Goal: Communication & Community: Answer question/provide support

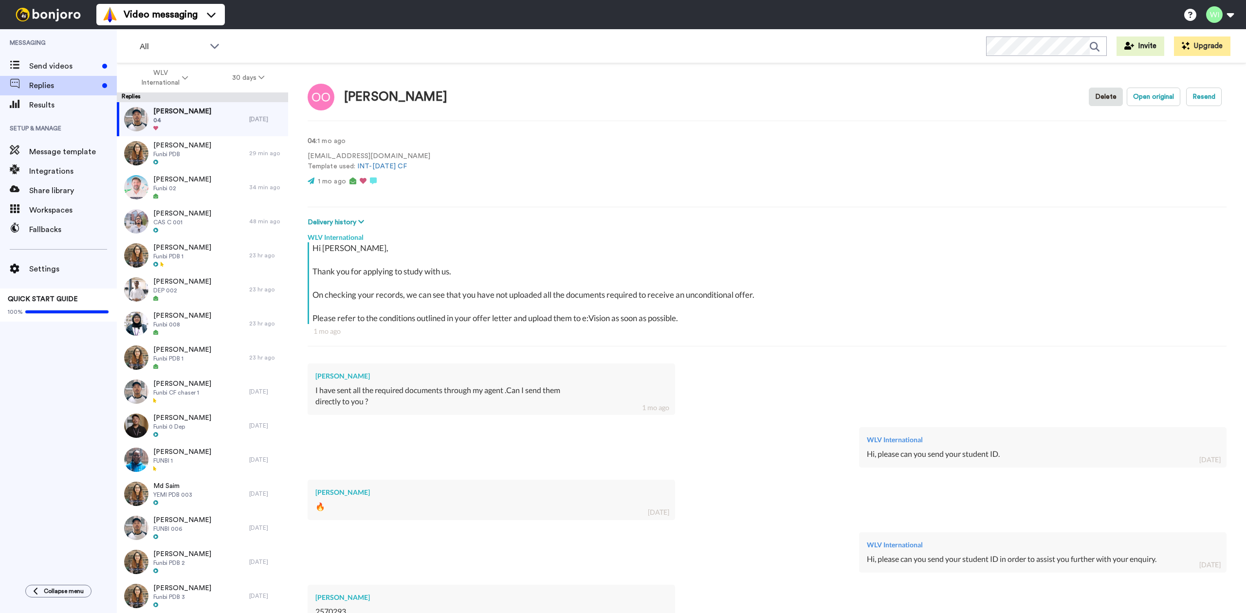
scroll to position [146, 0]
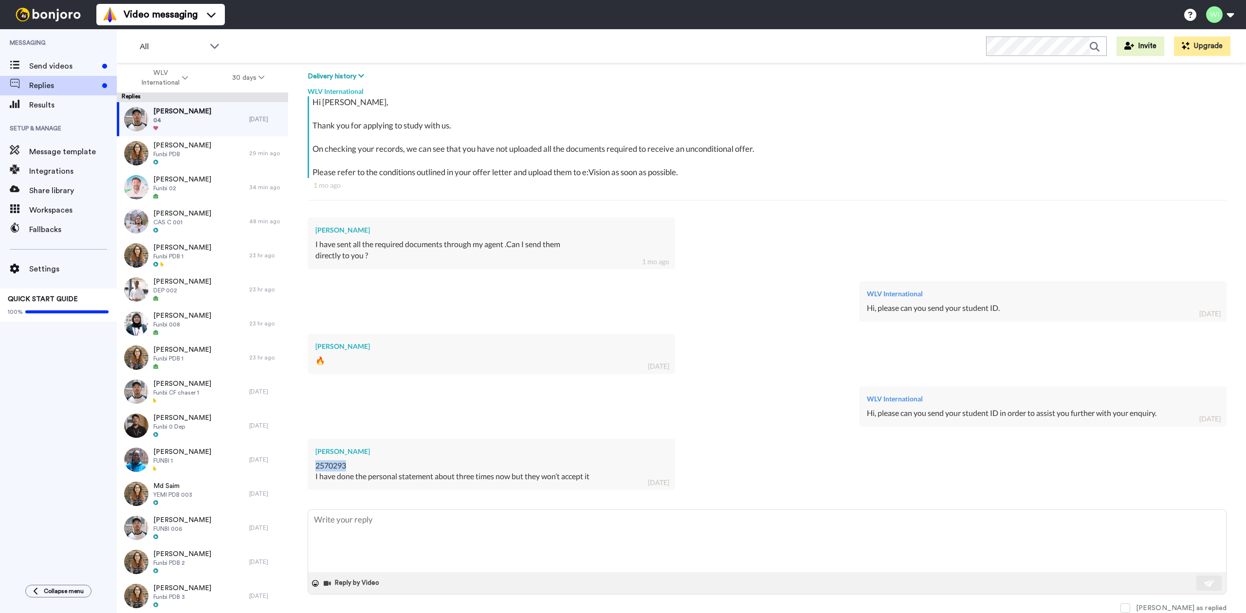
drag, startPoint x: 348, startPoint y: 465, endPoint x: 315, endPoint y: 461, distance: 33.3
click at [315, 461] on div "2570293" at bounding box center [491, 465] width 352 height 11
copy div "2570293"
click at [578, 528] on textarea at bounding box center [767, 541] width 918 height 62
type textarea "x"
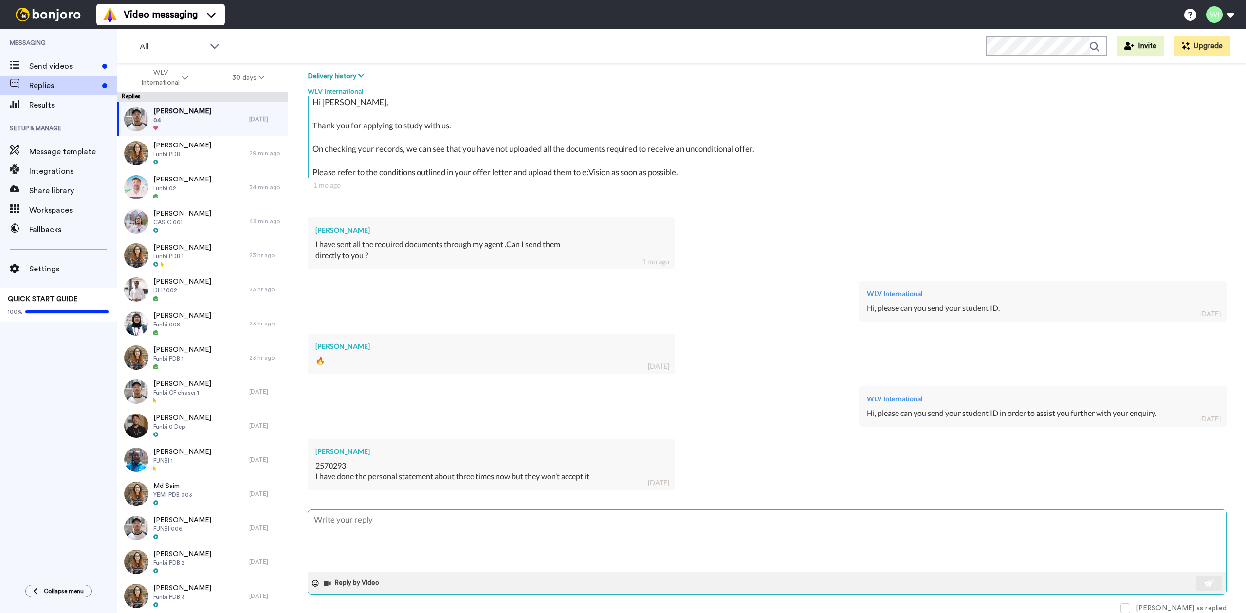
type textarea "H"
type textarea "x"
type textarea "Hi"
type textarea "x"
type textarea "Hi"
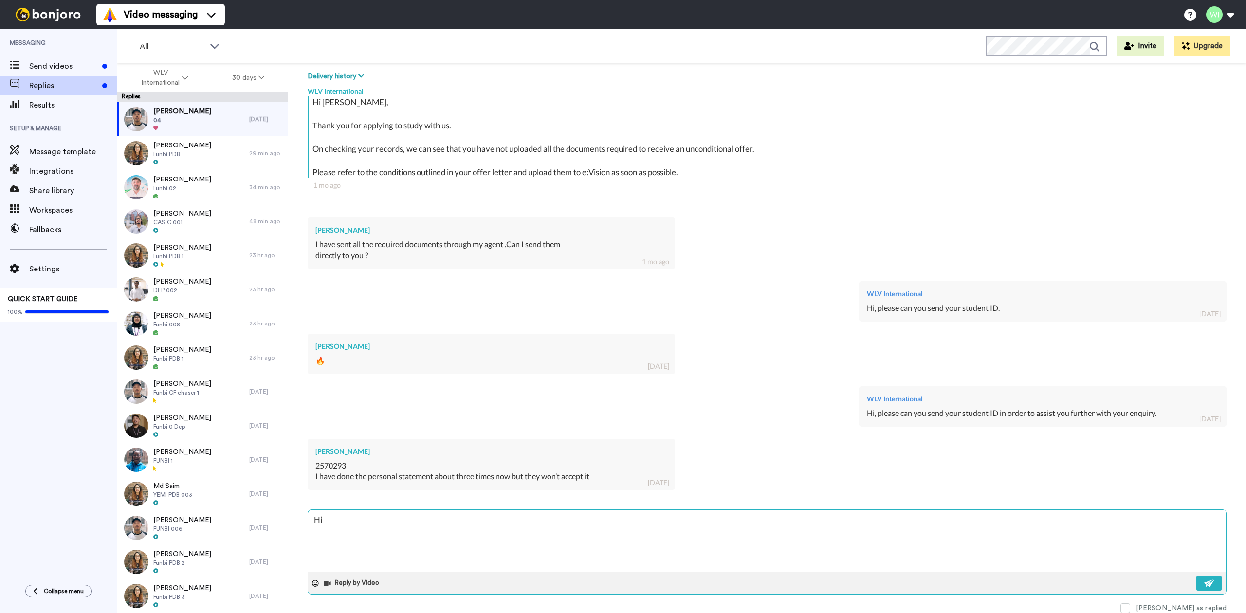
type textarea "x"
type textarea "Hi O"
type textarea "x"
type textarea "Hi Ol"
type textarea "x"
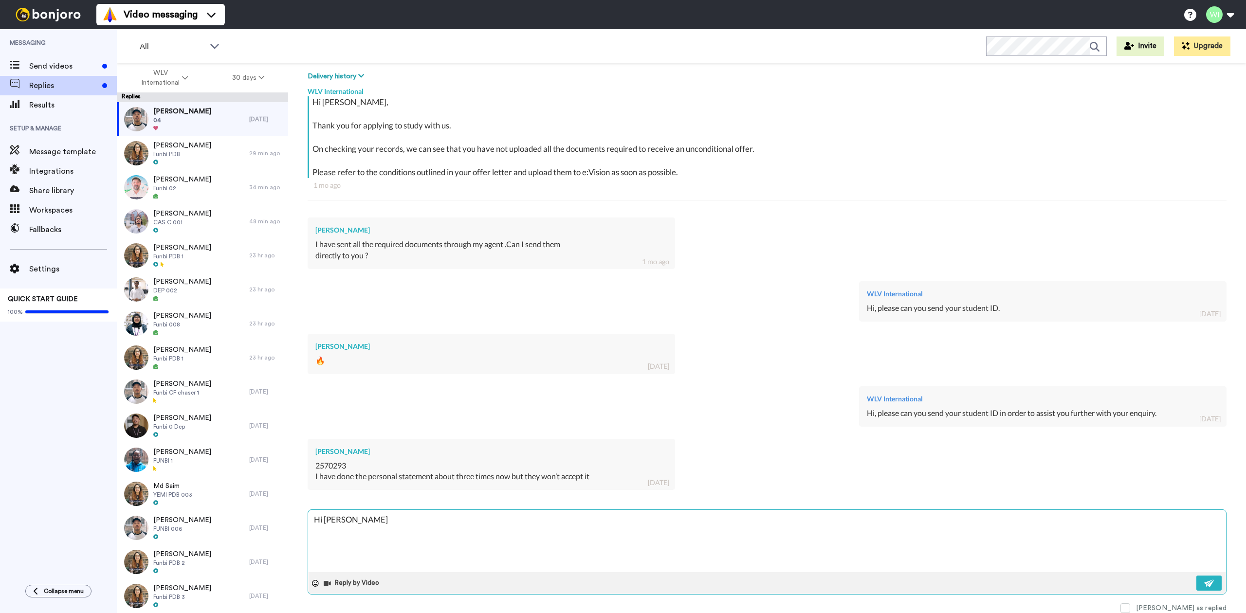
type textarea "Hi Olu"
type textarea "x"
type textarea "Hi Oluw"
type textarea "x"
type textarea "Hi Oluwa"
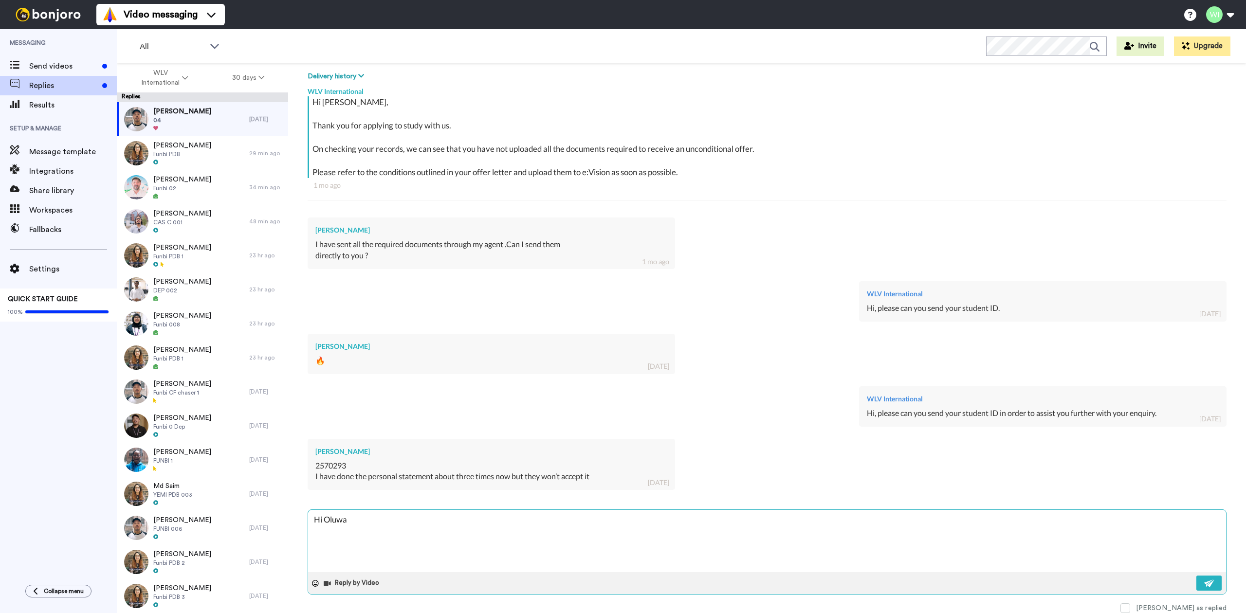
type textarea "x"
type textarea "Hi Oluwas"
type textarea "x"
type textarea "Hi Oluwase"
type textarea "x"
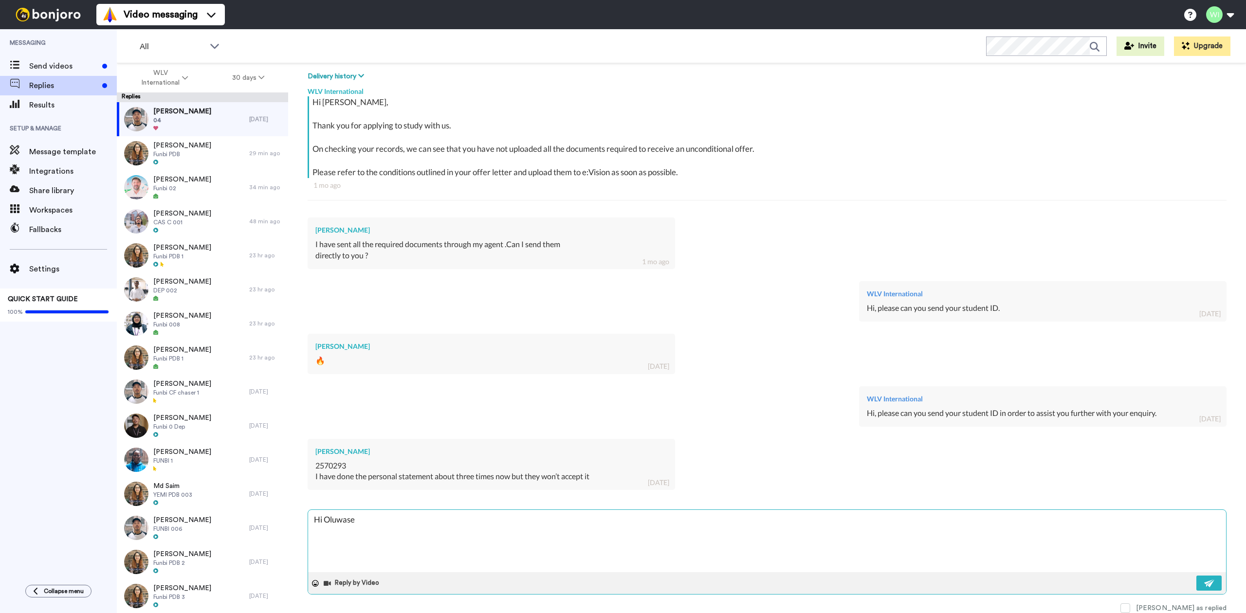
type textarea "Hi Oluwaseu"
type textarea "x"
type textarea "Hi Oluwaseu,"
type textarea "x"
type textarea "Hi Oluwaseu"
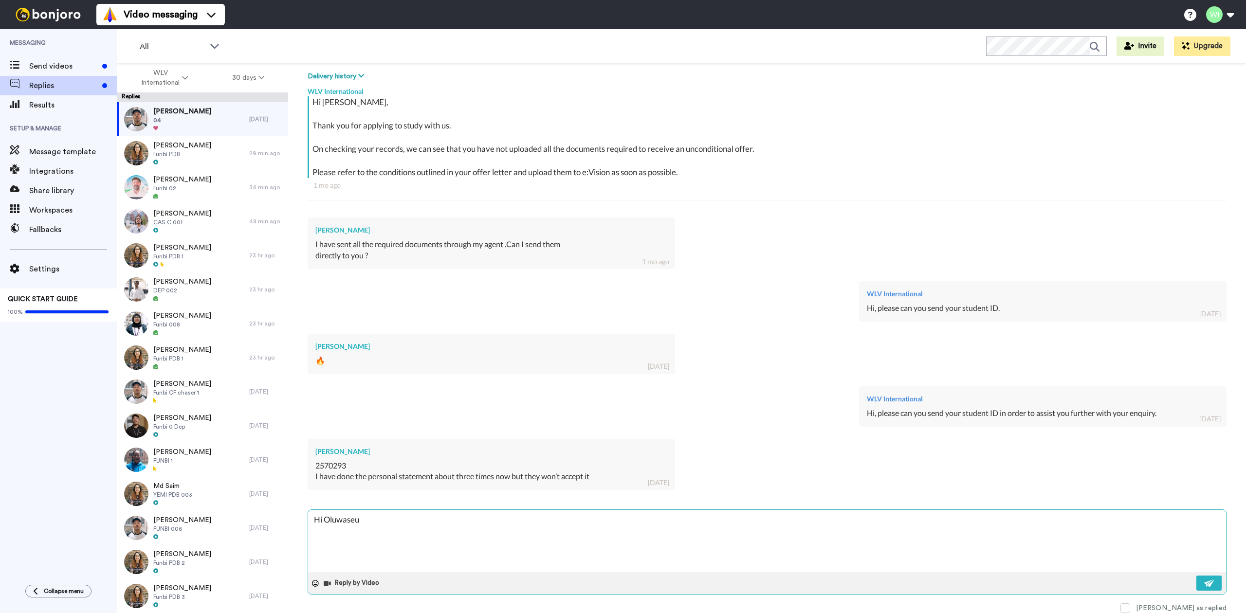
type textarea "x"
type textarea "Hi Oluwaseun"
type textarea "x"
type textarea "Hi Oluwaseun,"
type textarea "x"
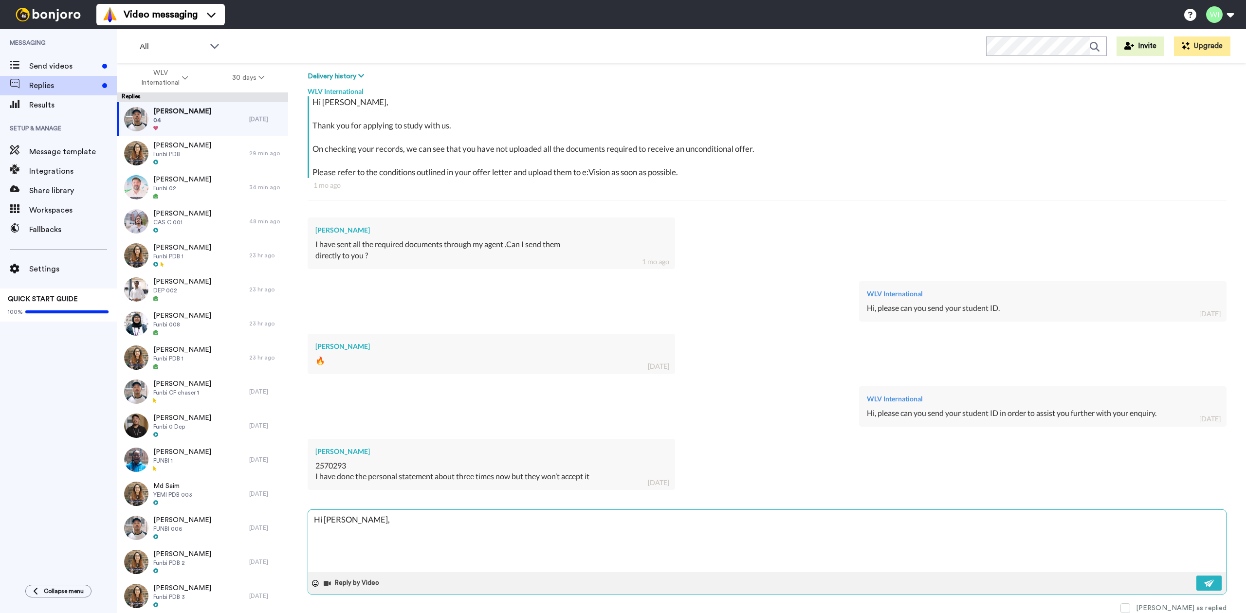
type textarea "Hi Oluwaseun,"
type textarea "x"
type textarea "Hi Oluwaseun, t"
type textarea "x"
type textarea "Hi Oluwaseun, th"
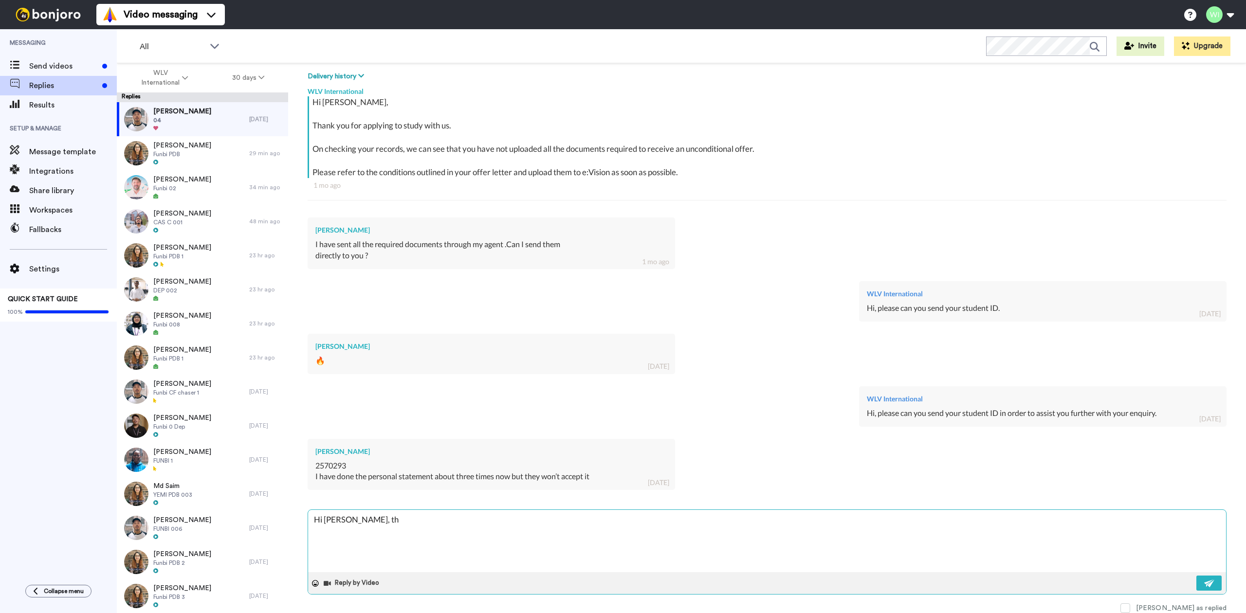
type textarea "x"
type textarea "Hi Oluwaseun, tha"
type textarea "x"
type textarea "Hi Oluwaseun, than"
type textarea "x"
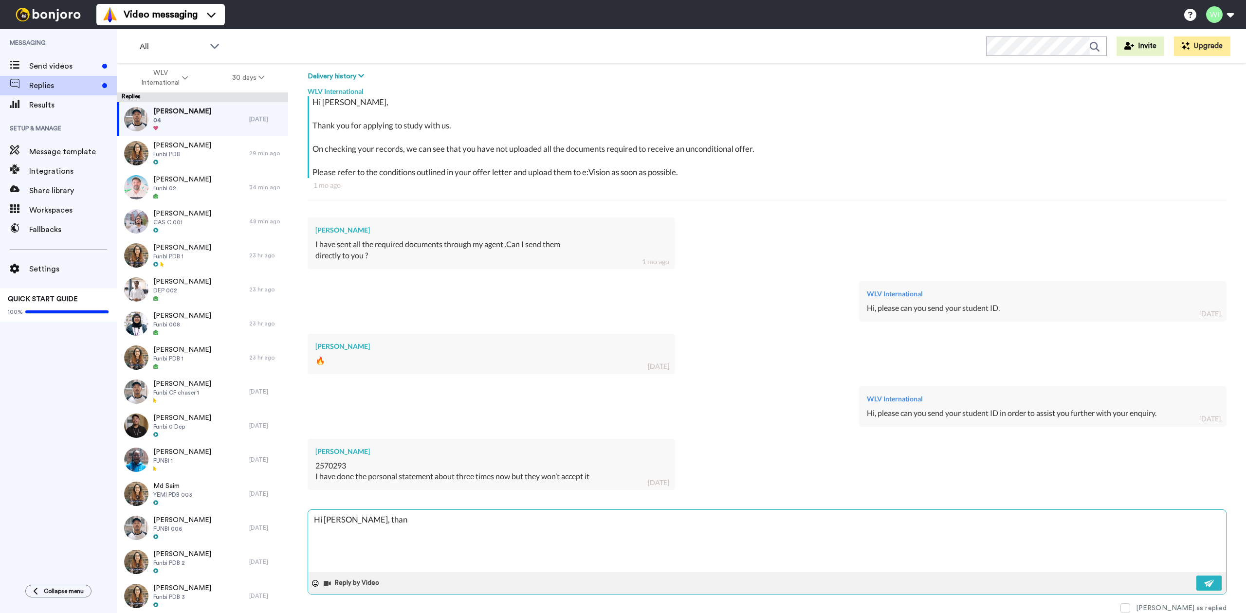
type textarea "Hi Oluwaseun, thank"
type textarea "x"
type textarea "Hi Oluwaseun, thank"
type textarea "x"
type textarea "Hi Oluwaseun, thank o"
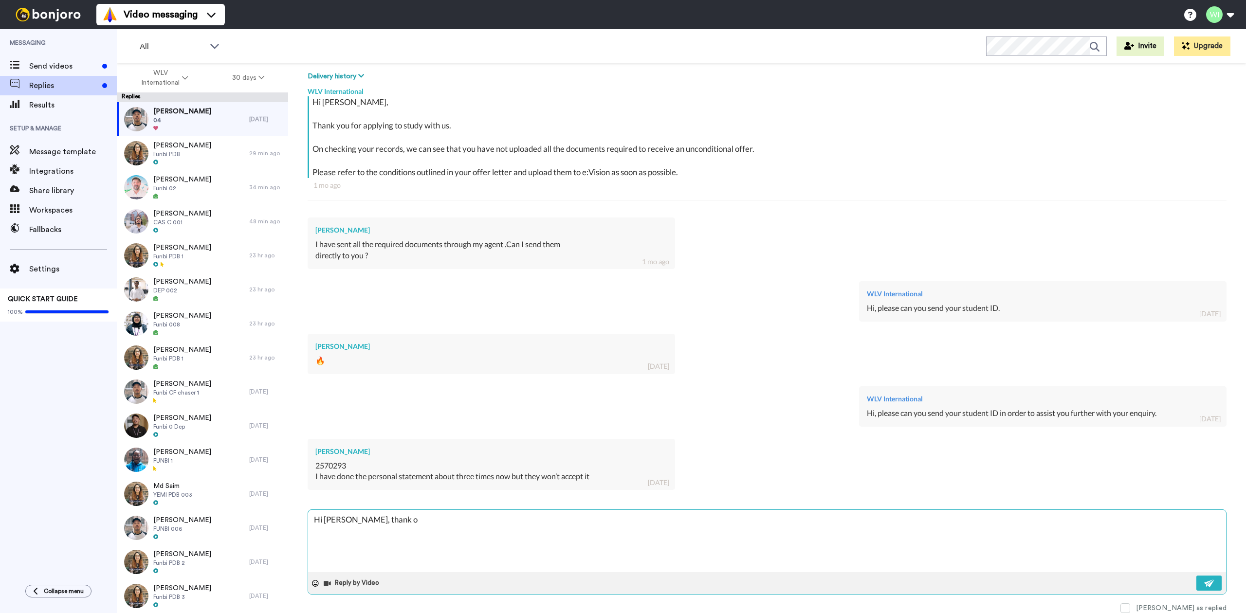
type textarea "x"
type textarea "Hi Oluwaseun, thank"
type textarea "x"
type textarea "Hi Oluwaseun, thank y"
type textarea "x"
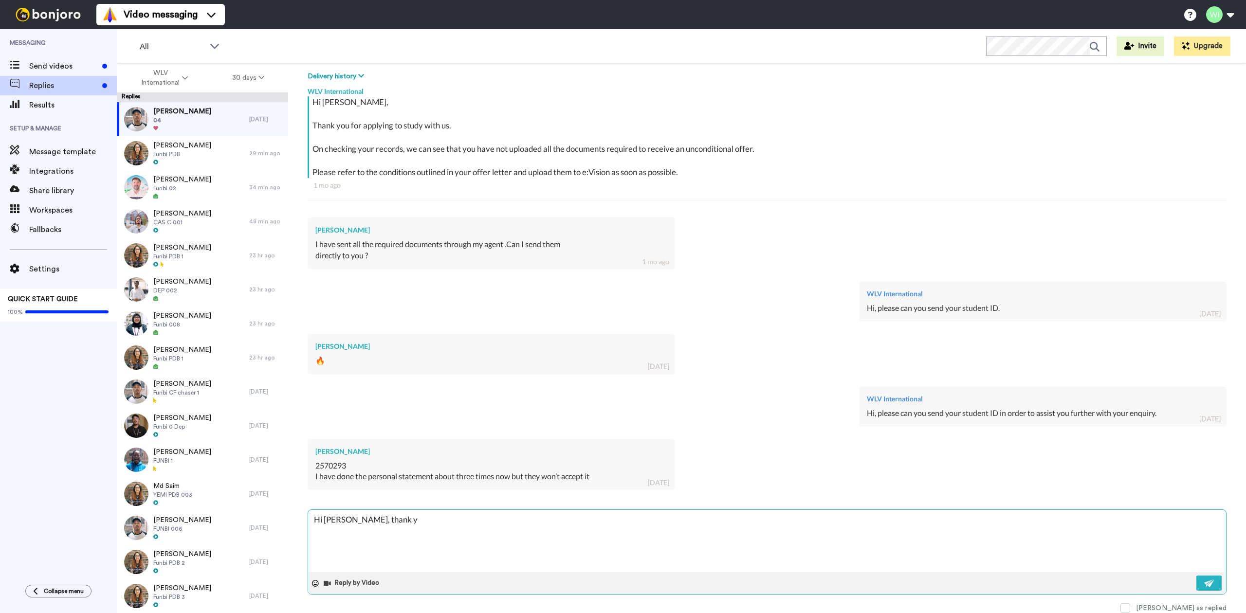
type textarea "Hi Oluwaseun, thank yo"
type textarea "x"
type textarea "Hi Oluwaseun, thank you"
type textarea "x"
type textarea "Hi Oluwaseun, thank you"
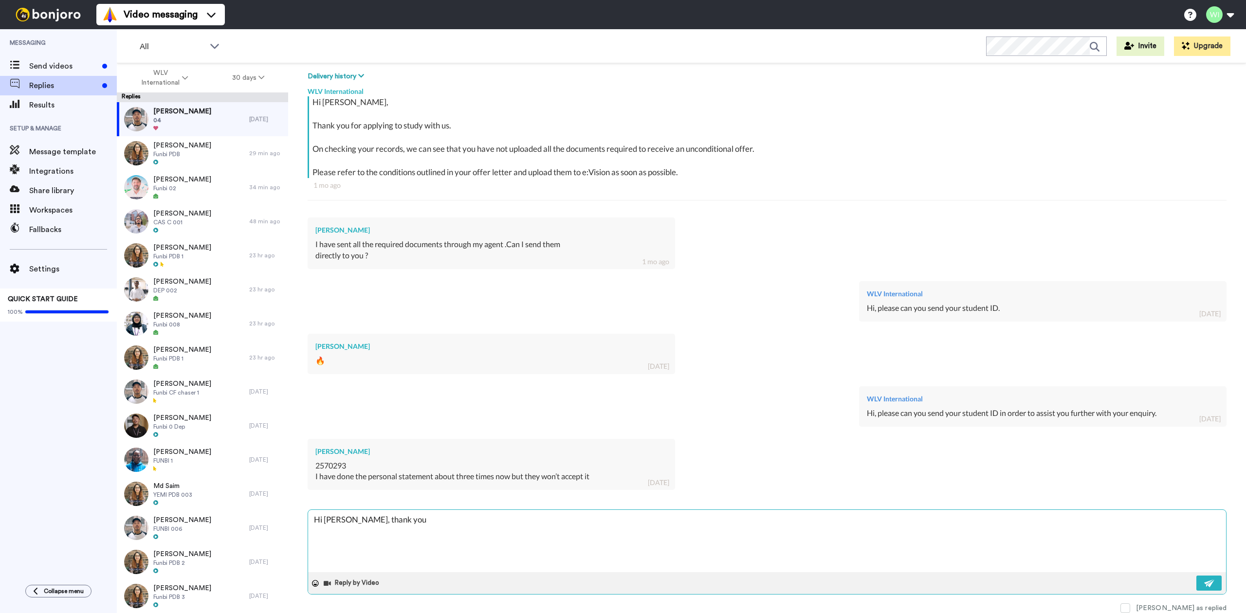
type textarea "x"
type textarea "Hi Oluwaseun, thank you f"
type textarea "x"
type textarea "Hi Oluwaseun, thank you fo"
type textarea "x"
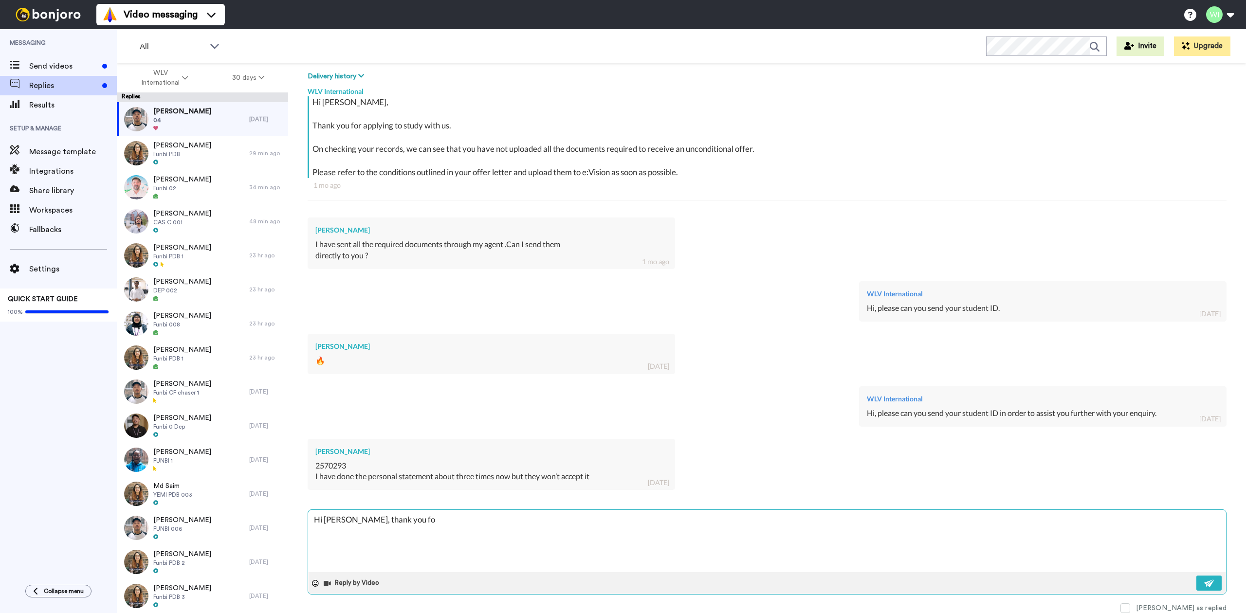
type textarea "Hi Oluwaseun, thank you for"
type textarea "x"
type textarea "Hi Oluwaseun, thank you for"
type textarea "x"
type textarea "Hi Oluwaseun, thank you for y"
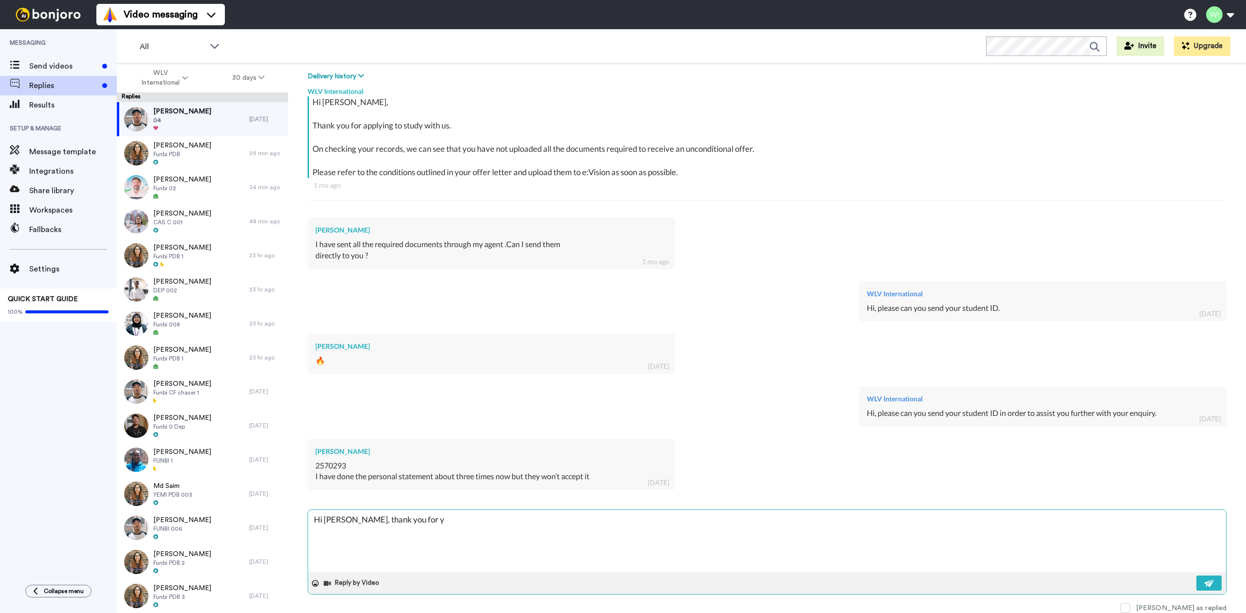
type textarea "x"
type textarea "Hi Oluwaseun, thank you for yo"
type textarea "x"
type textarea "Hi Oluwaseun, thank you for you"
type textarea "x"
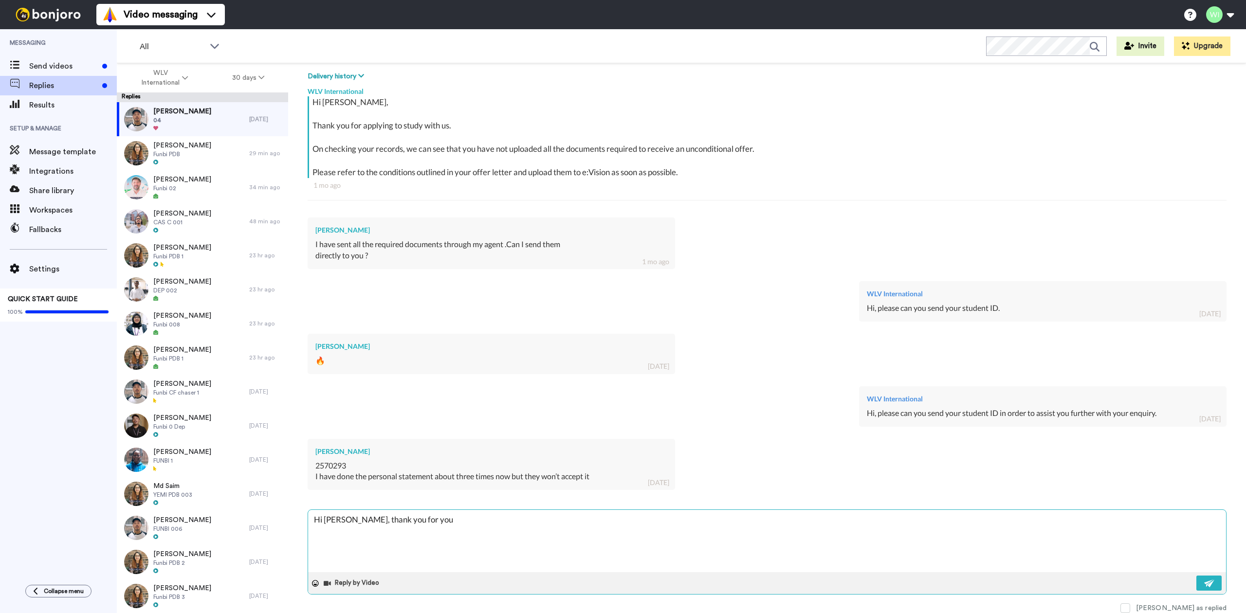
type textarea "Hi Oluwaseun, thank you for your"
type textarea "x"
type textarea "Hi Oluwaseun, thank you for your"
type textarea "x"
type textarea "Hi Oluwaseun, thank you for your r"
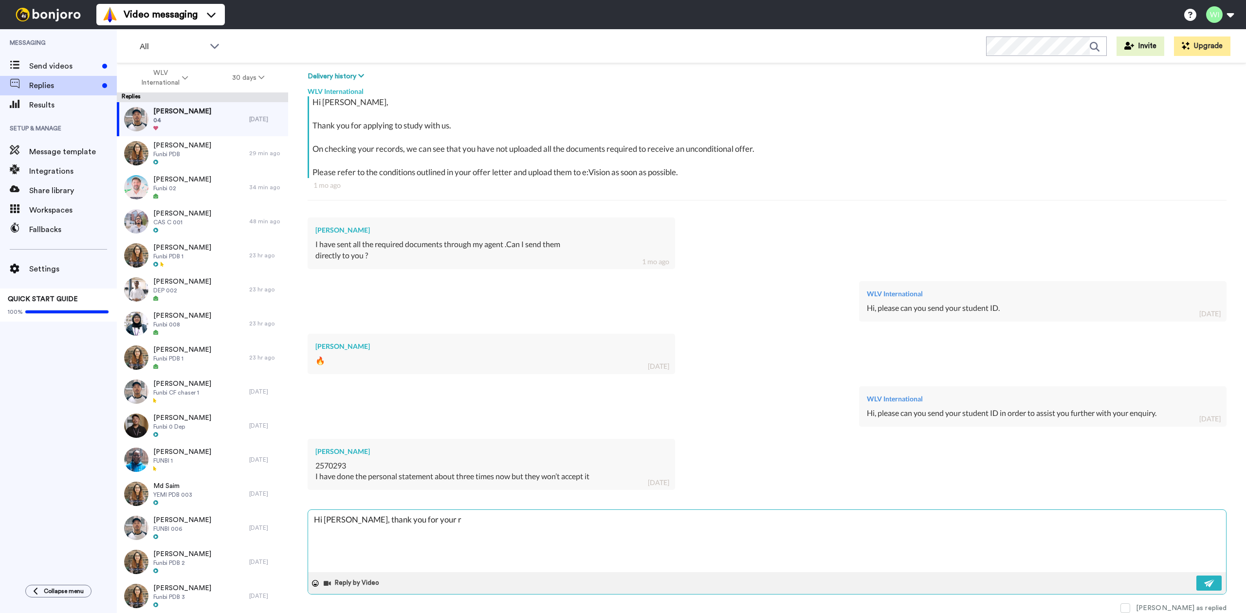
type textarea "x"
type textarea "Hi Oluwaseun, thank you for your re"
type textarea "x"
type textarea "Hi Oluwaseun, thank you for your res"
type textarea "x"
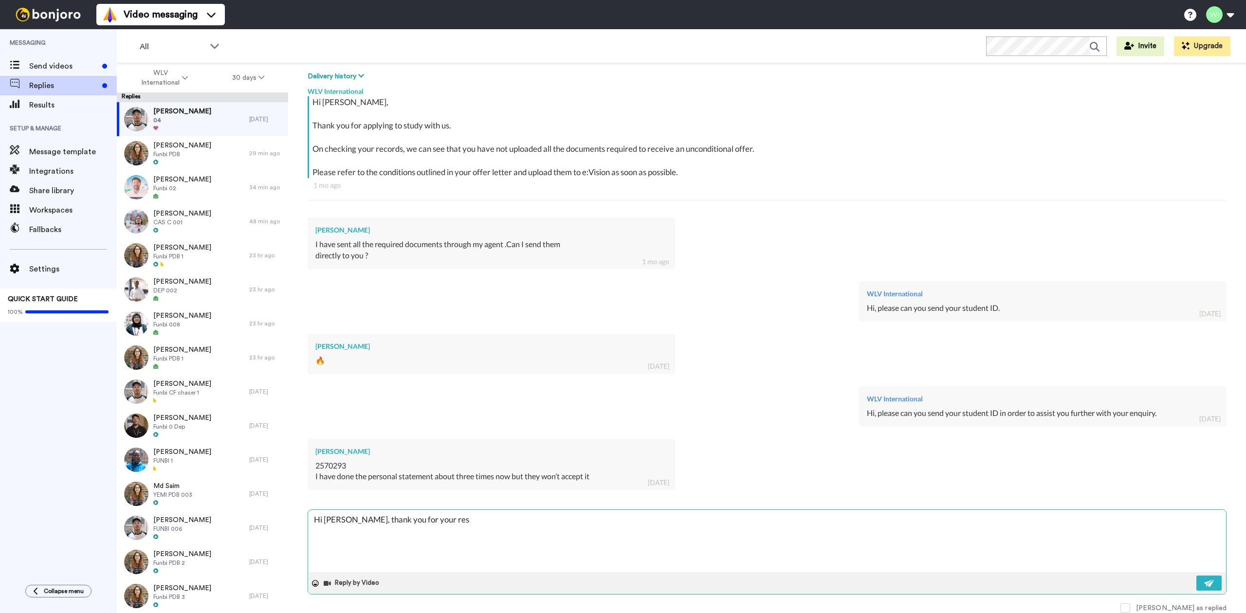
type textarea "Hi Oluwaseun, thank you for your resp"
type textarea "x"
type textarea "Hi Oluwaseun, thank you for your respo"
type textarea "x"
type textarea "Hi Oluwaseun, thank you for your respon"
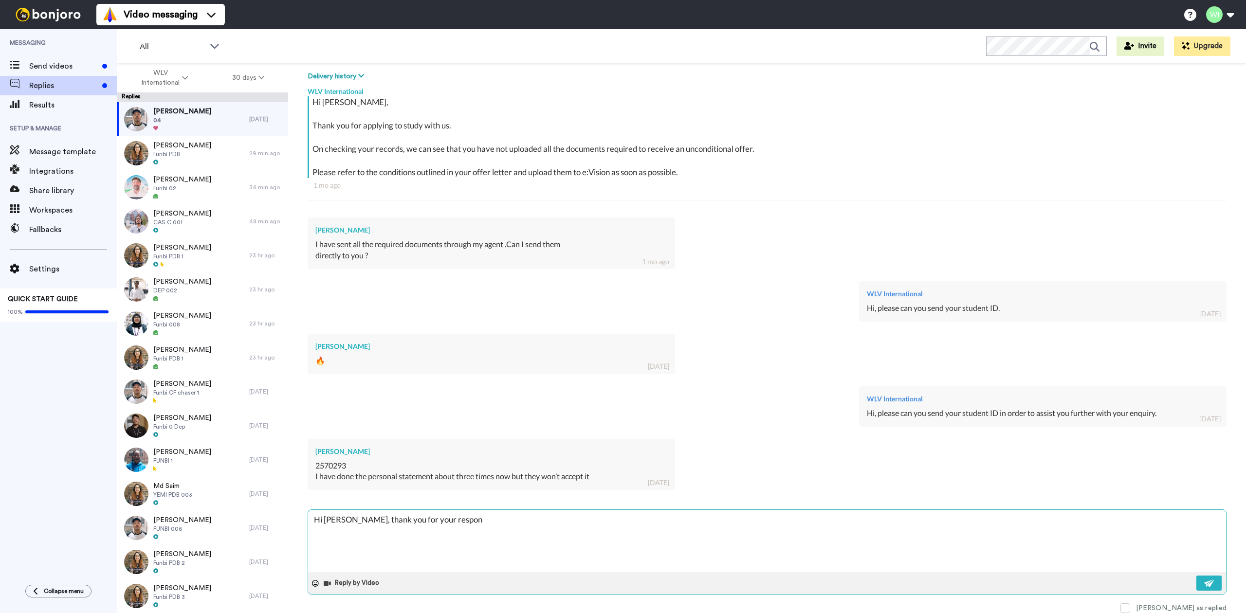
type textarea "x"
type textarea "Hi Oluwaseun, thank you for your respons"
type textarea "x"
type textarea "Hi Oluwaseun, thank you for your response"
type textarea "x"
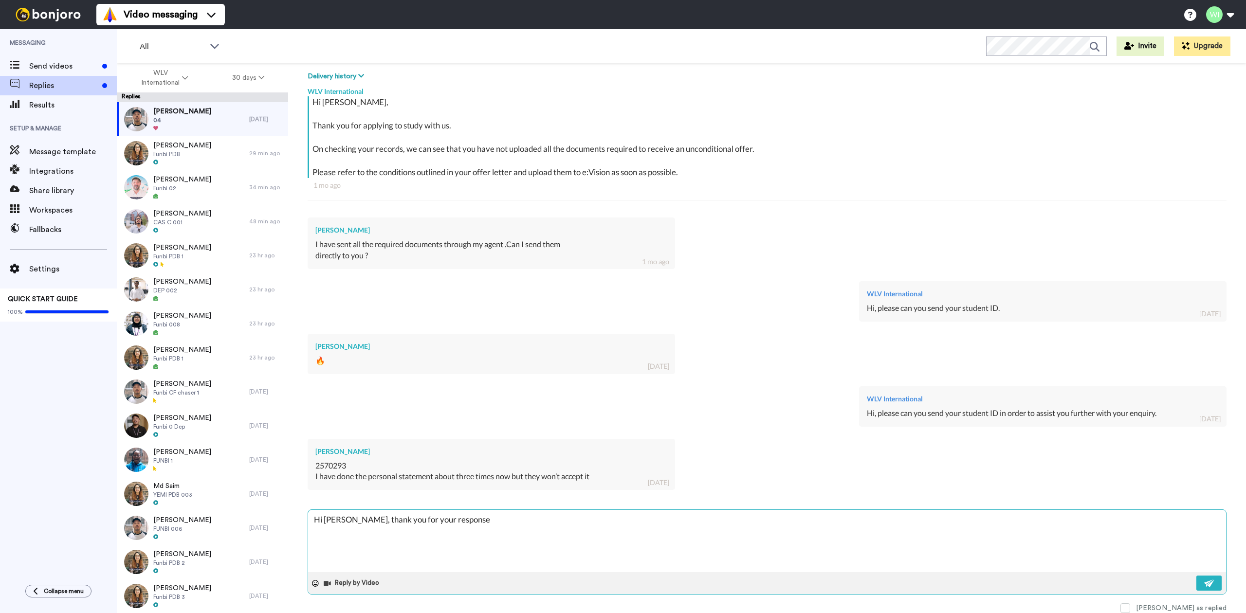
type textarea "Hi Oluwaseun, thank you for your response."
type textarea "x"
type textarea "Hi Oluwaseun, thank you for your response."
type textarea "x"
type textarea "Hi Oluwaseun, thank you for your response. We"
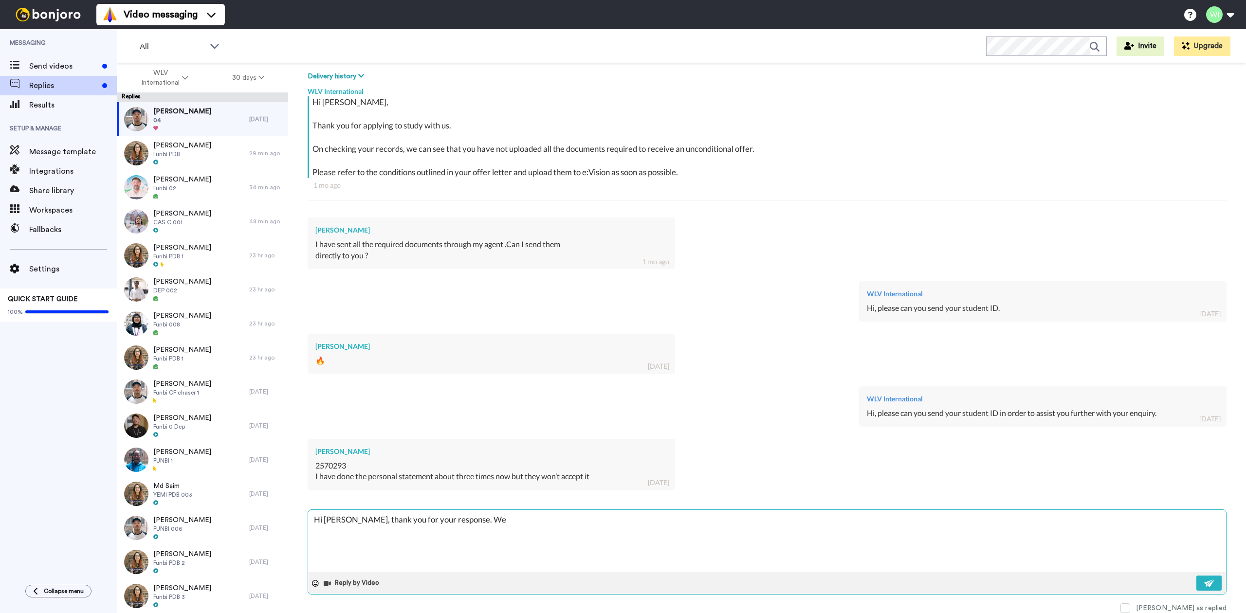
type textarea "x"
type textarea "Hi Oluwaseun, thank you for your response. Wew"
type textarea "x"
type textarea "Hi Oluwaseun, thank you for your response. Wew c"
type textarea "x"
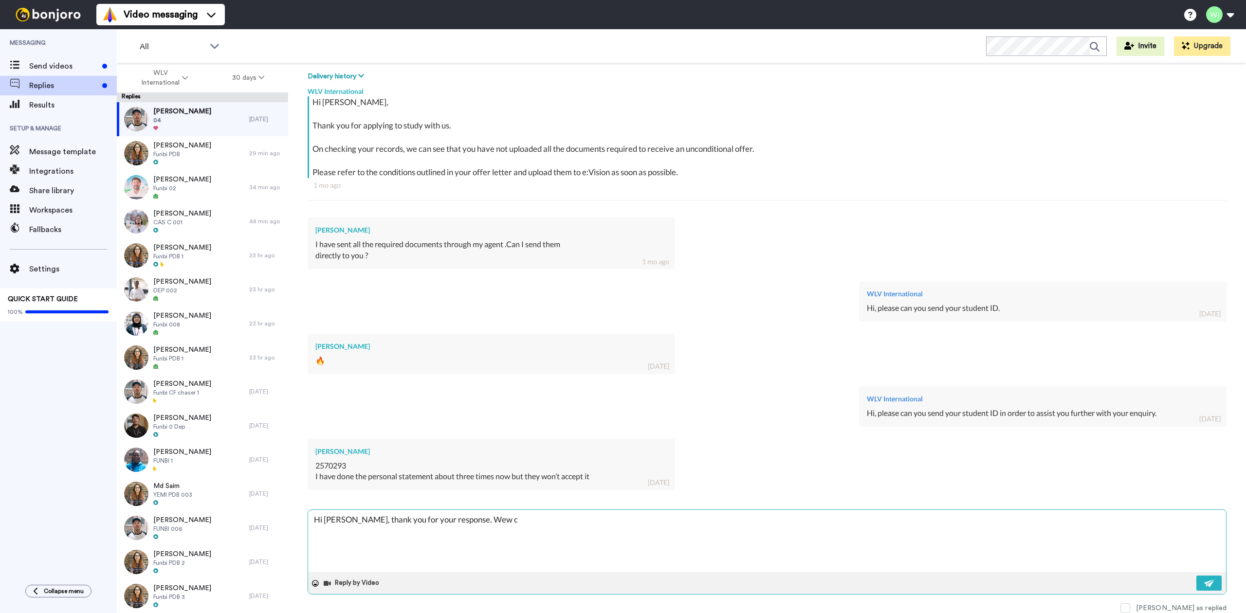
type textarea "Hi Oluwaseun, thank you for your response. Wew ca"
type textarea "x"
type textarea "Hi Oluwaseun, thank you for your response. Wew c"
type textarea "x"
type textarea "Hi Oluwaseun, thank you for your response. Wew"
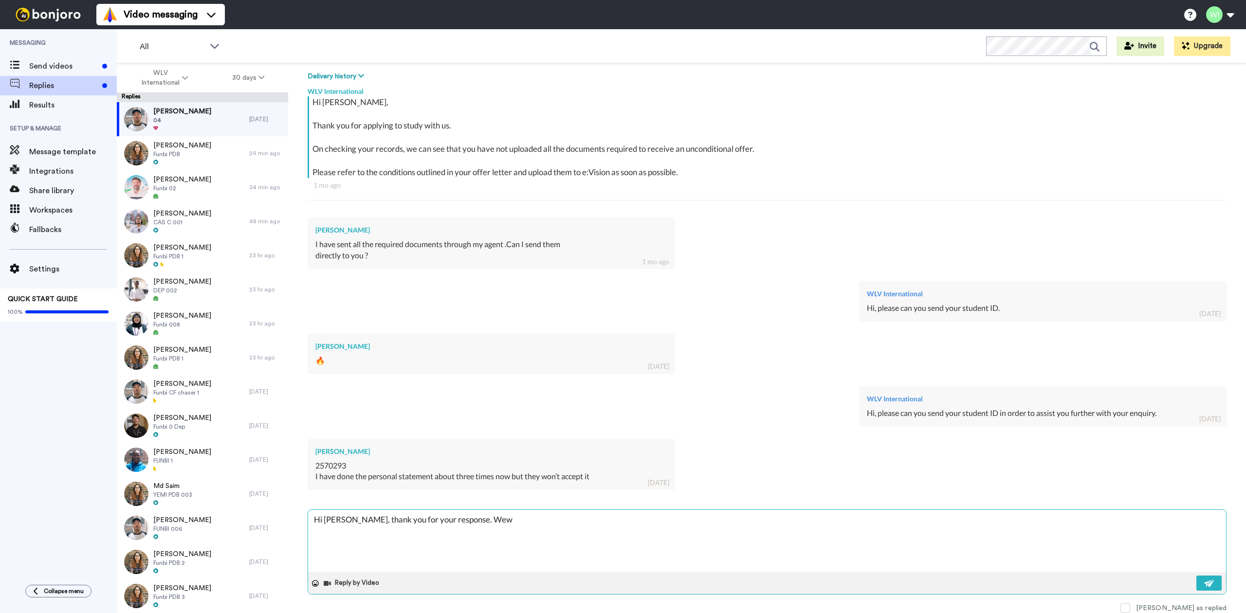
type textarea "x"
type textarea "Hi Oluwaseun, thank you for your response. Wew"
type textarea "x"
type textarea "Hi Oluwaseun, thank you for your response. Wew"
type textarea "x"
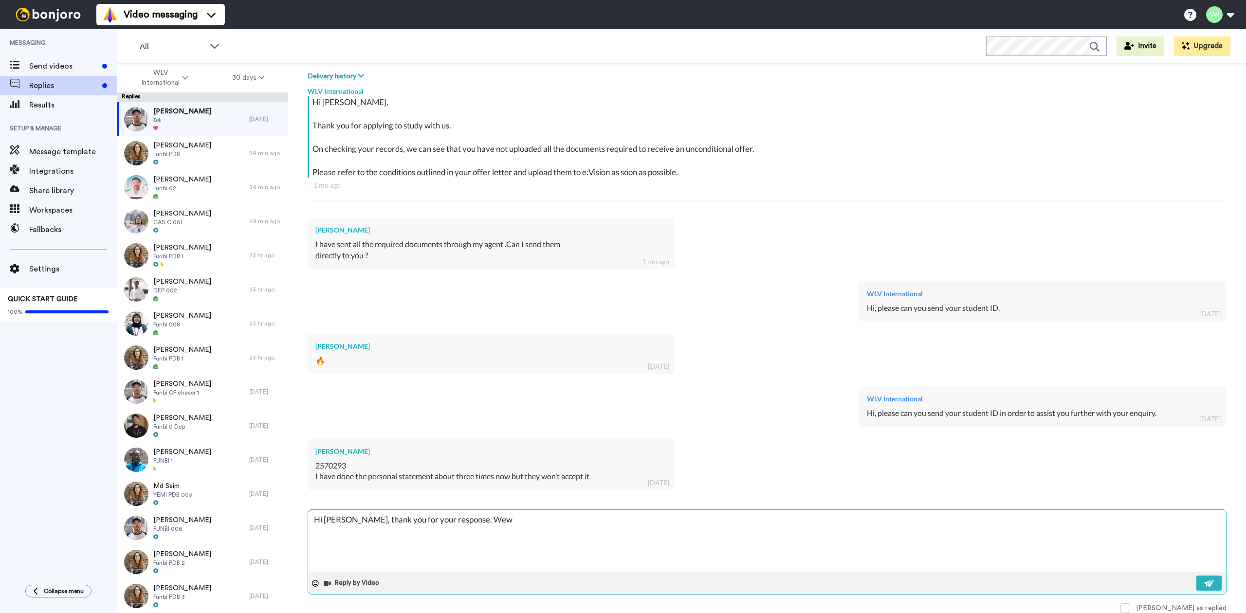
type textarea "Hi Oluwaseun, thank you for your response. Wew c"
type textarea "x"
type textarea "Hi Oluwaseun, thank you for your response. Wew"
type textarea "x"
type textarea "Hi Oluwaseun, thank you for your response. Wew"
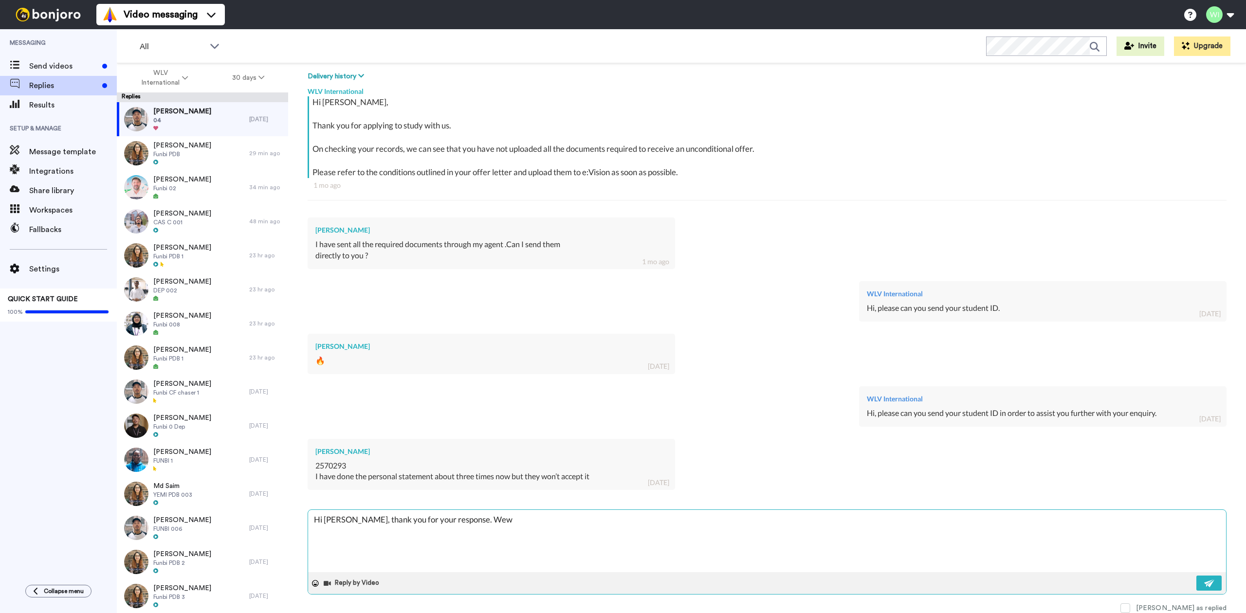
type textarea "x"
type textarea "Hi Oluwaseun, thank you for your response. We"
type textarea "x"
type textarea "Hi Oluwaseun, thank you for your response. We"
type textarea "x"
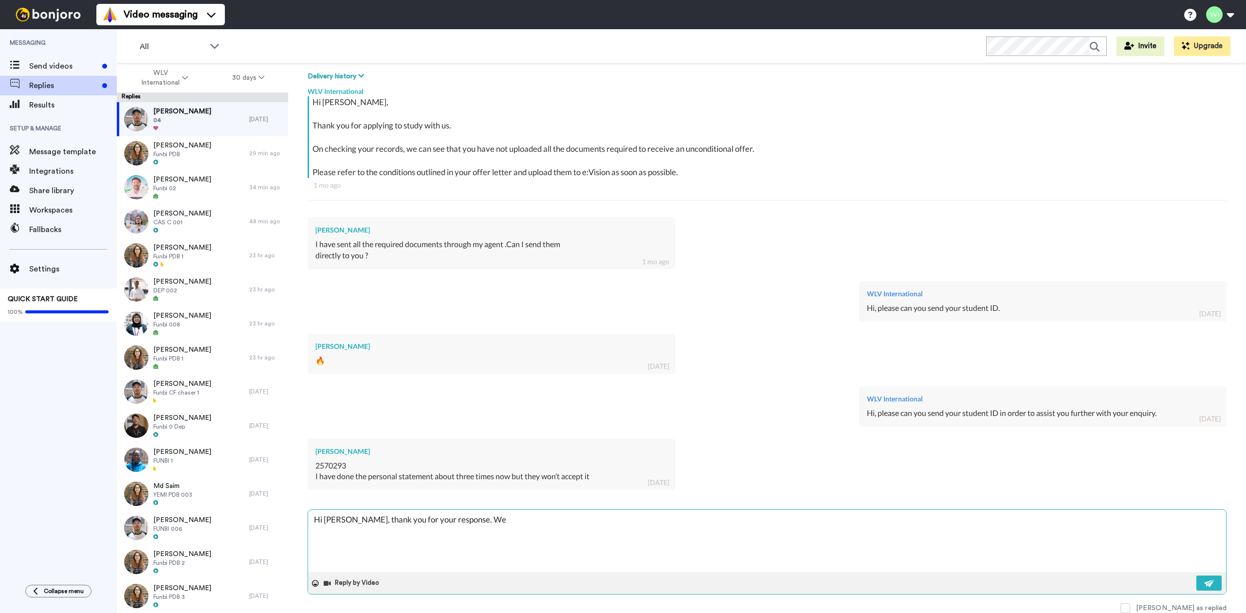
type textarea "Hi Oluwaseun, thank you for your response. We c"
type textarea "x"
type textarea "Hi Oluwaseun, thank you for your response. We ca"
type textarea "x"
type textarea "Hi Oluwaseun, thank you for your response. We can"
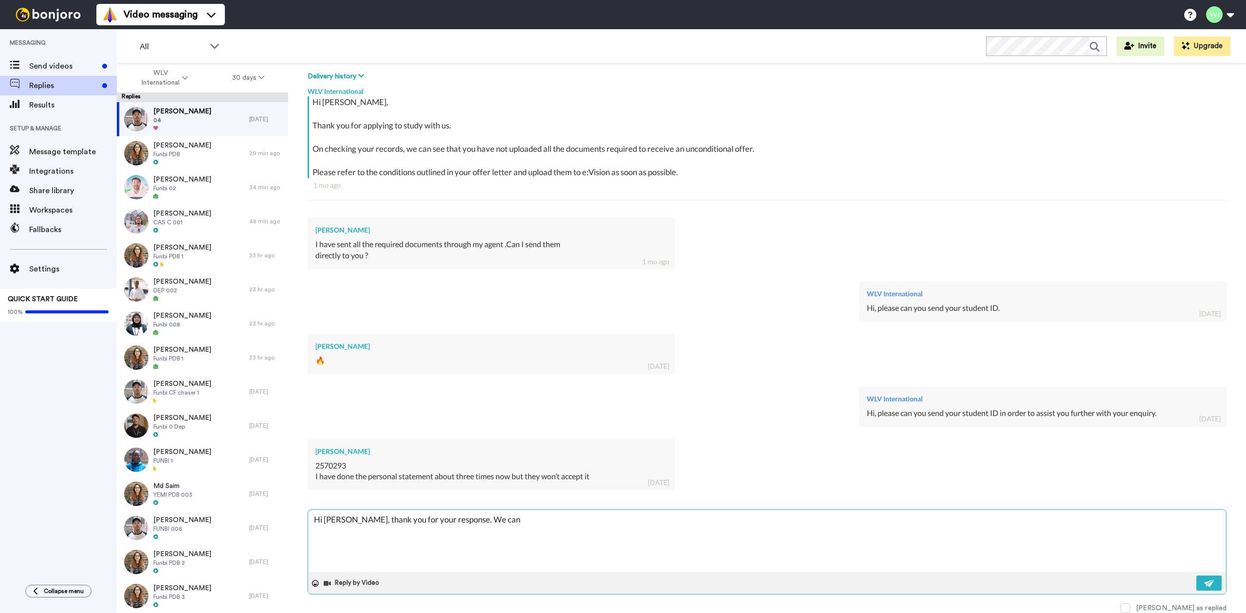
type textarea "x"
type textarea "Hi Oluwaseun, thank you for your response. We can s"
type textarea "x"
type textarea "Hi Oluwaseun, thank you for your response. We can se"
type textarea "x"
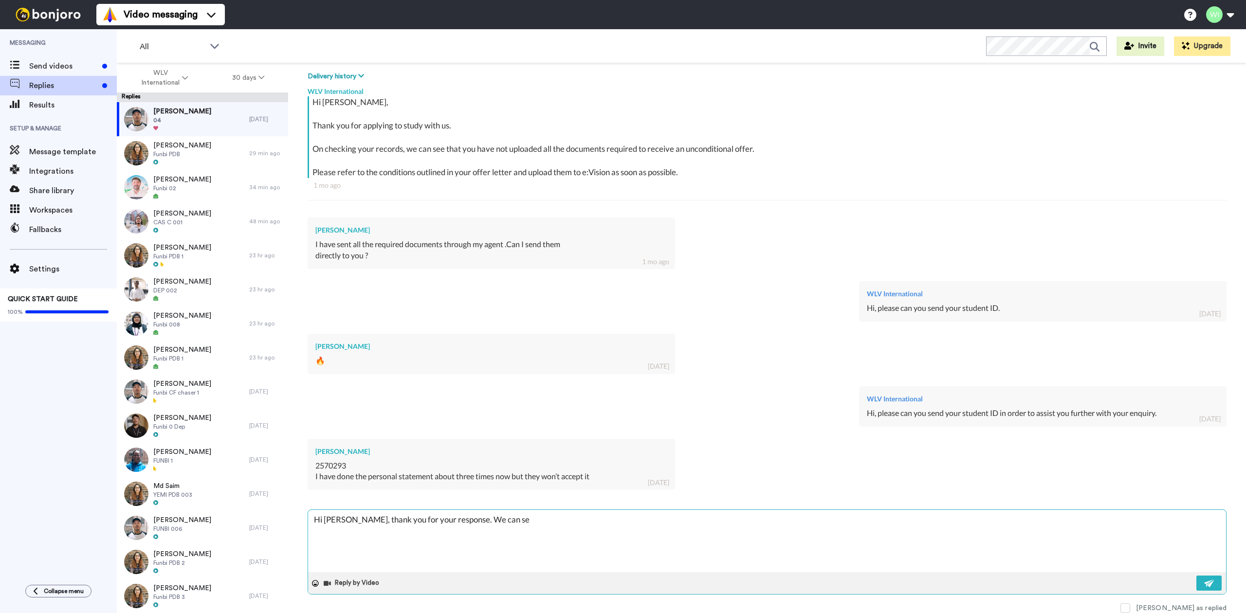
type textarea "Hi Oluwaseun, thank you for your response. We can see"
type textarea "x"
type textarea "Hi Oluwaseun, thank you for your response. We can see"
type textarea "x"
type textarea "Hi Oluwaseun, thank you for your response. We can see t"
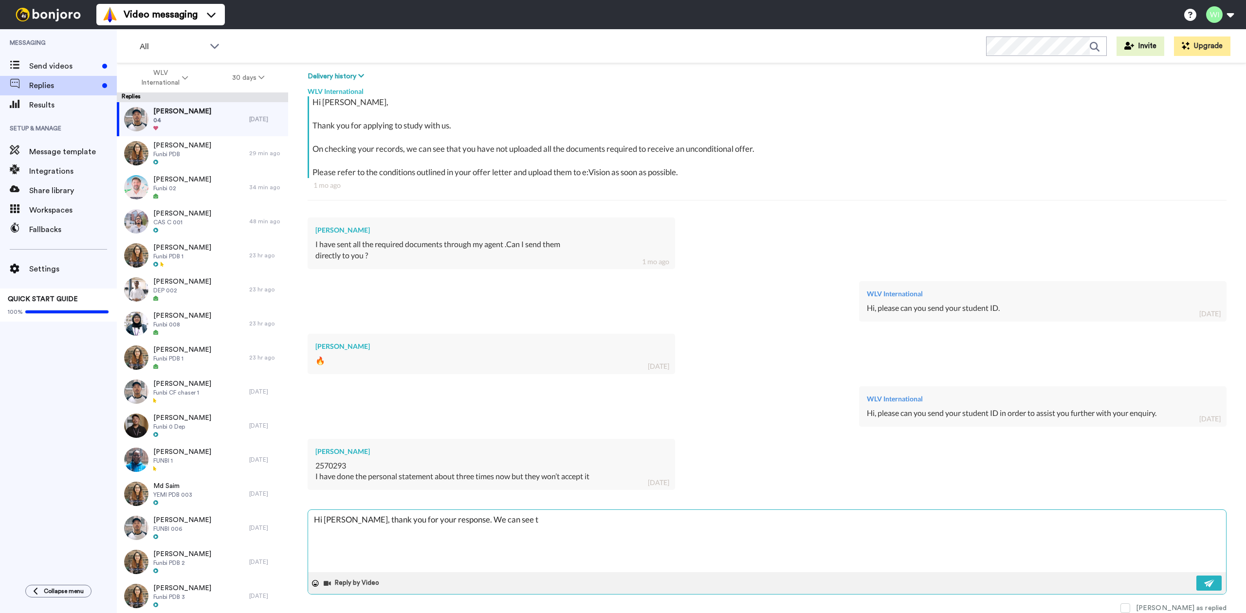
type textarea "x"
type textarea "Hi Oluwaseun, thank you for your response. We can see th"
type textarea "x"
type textarea "Hi Oluwaseun, thank you for your response. We can see tha"
type textarea "x"
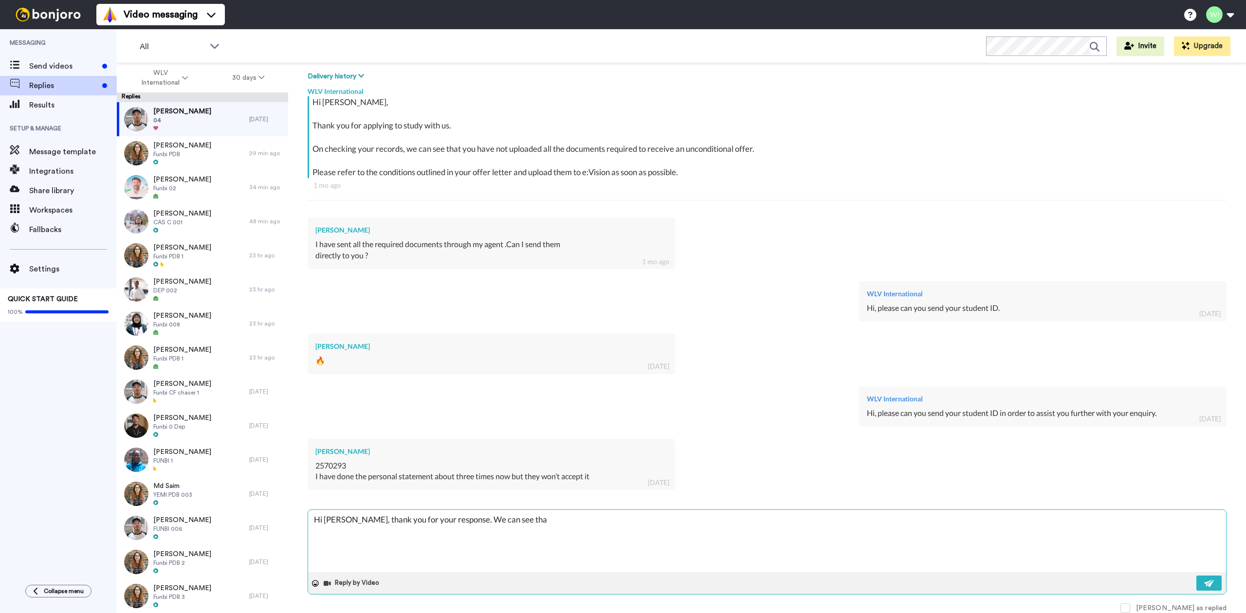
type textarea "Hi Oluwaseun, thank you for your response. We can see that"
type textarea "x"
type textarea "Hi Oluwaseun, thank you for your response. We can see that"
type textarea "x"
type textarea "Hi Oluwaseun, thank you for your response. We can see that o"
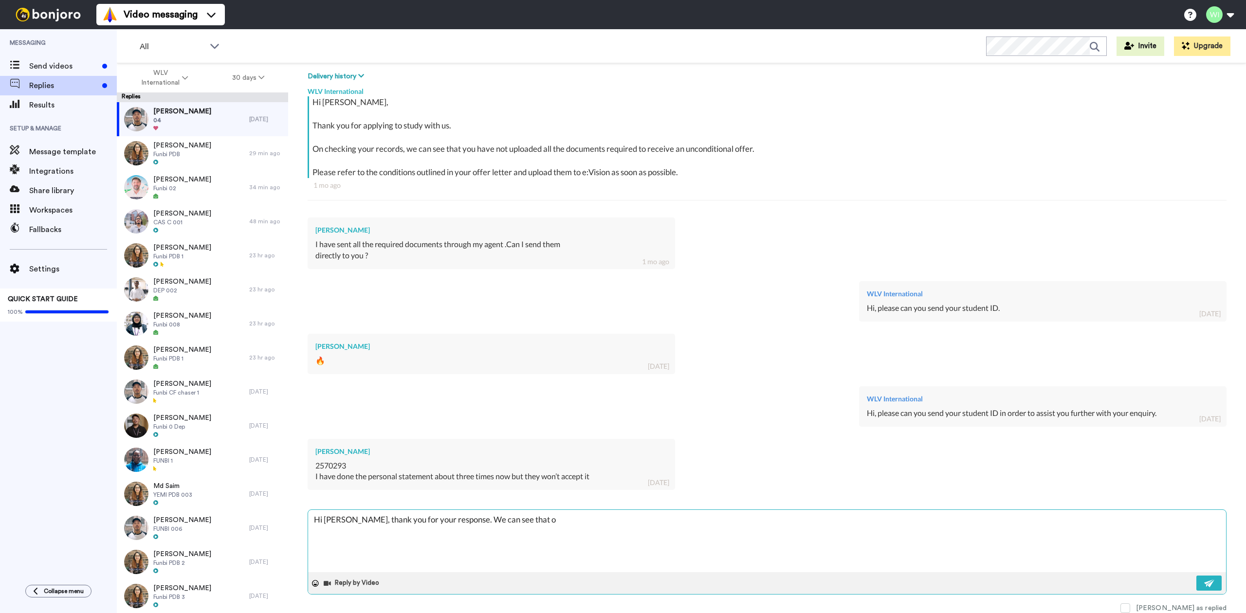
type textarea "x"
type textarea "Hi Oluwaseun, thank you for your response. We can see that ou"
type textarea "x"
type textarea "Hi Oluwaseun, thank you for your response. We can see that o"
type textarea "x"
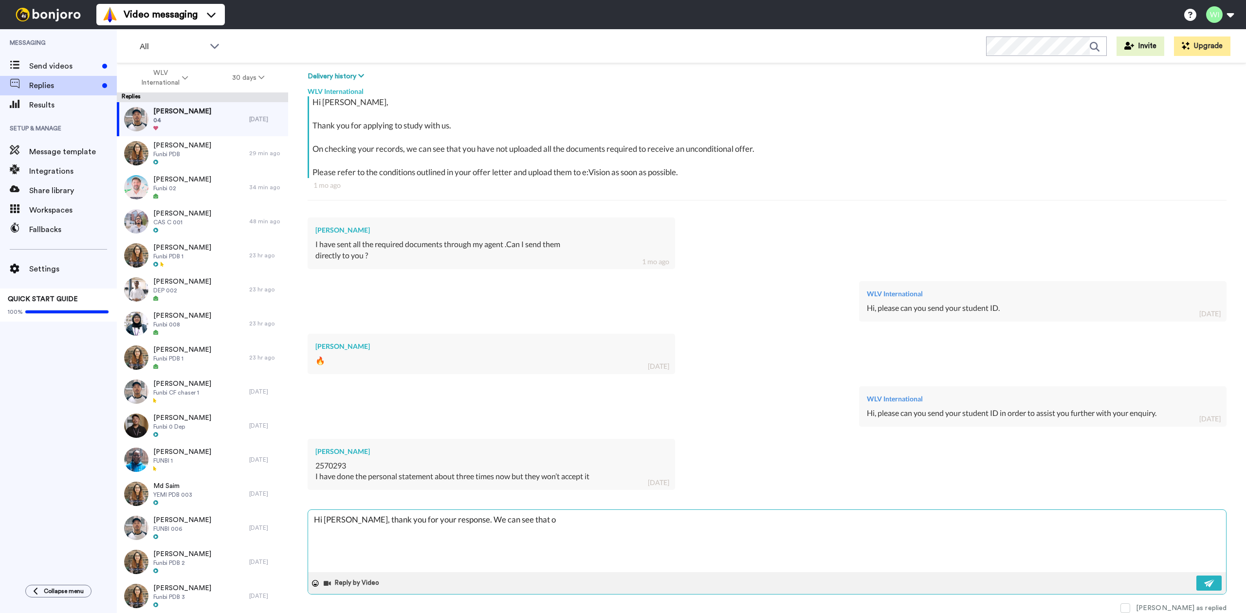
type textarea "Hi Oluwaseun, thank you for your response. We can see that"
type textarea "x"
type textarea "Hi Oluwaseun, thank you for your response. We can see that y"
type textarea "x"
type textarea "Hi Oluwaseun, thank you for your response. We can see that yo"
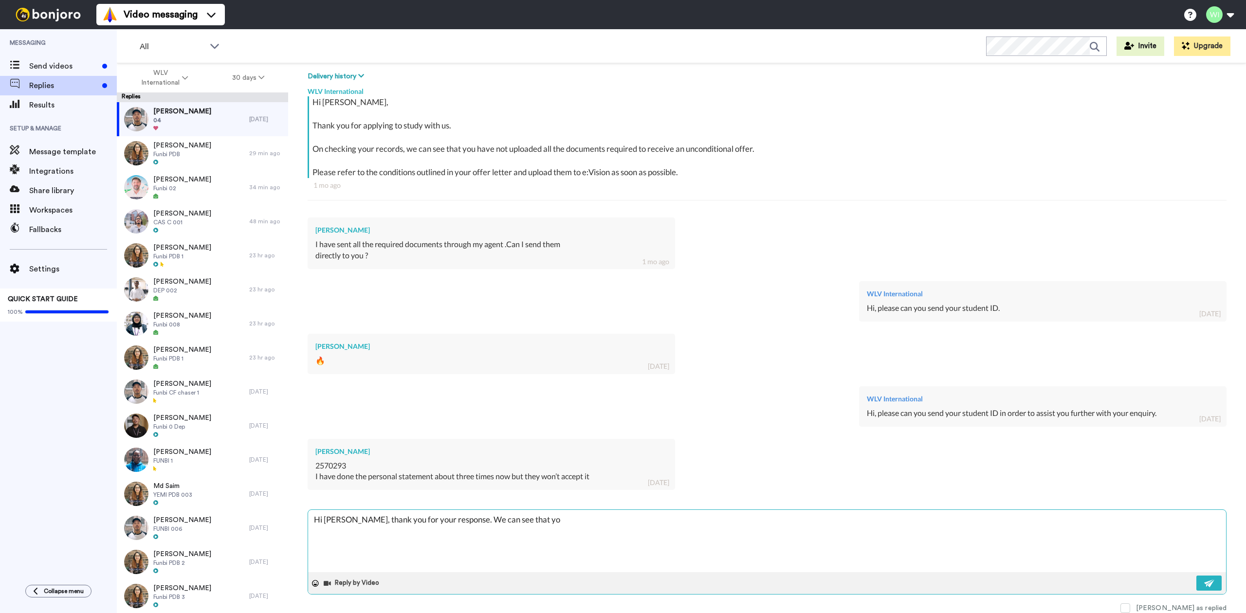
type textarea "x"
type textarea "Hi Oluwaseun, thank you for your response. We can see that you"
type textarea "x"
type textarea "Hi Oluwaseun, thank you for your response. We can see that you"
type textarea "x"
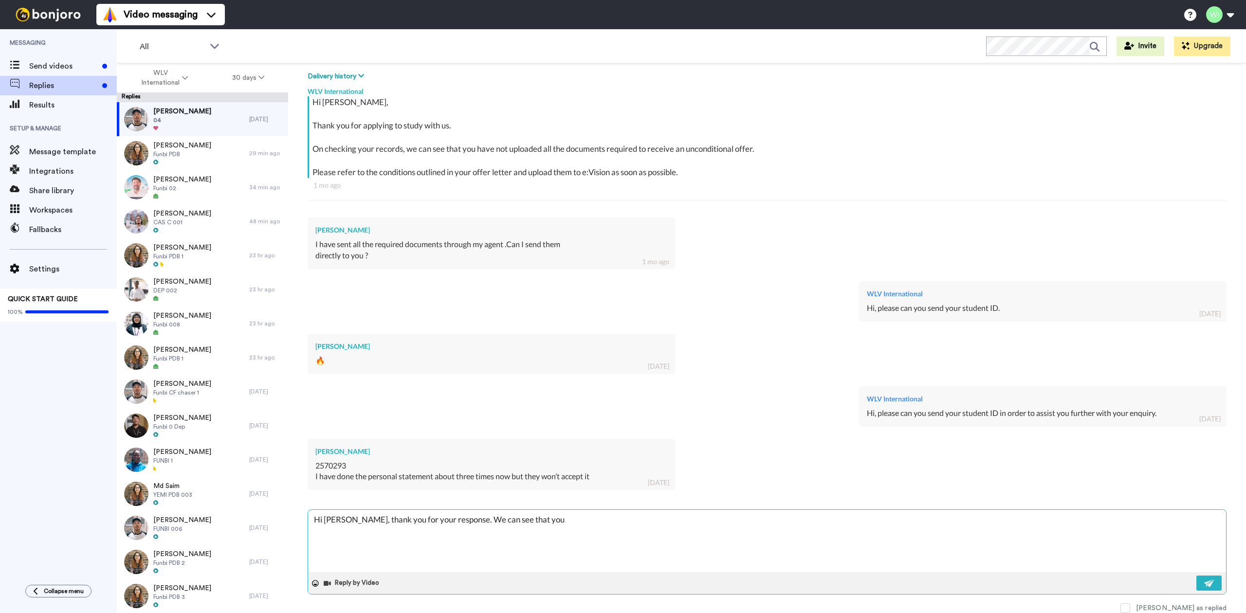
type textarea "Hi Oluwaseun, thank you for your response. We can see that you h"
type textarea "x"
type textarea "Hi Oluwaseun, thank you for your response. We can see that you ha"
type textarea "x"
type textarea "Hi Oluwaseun, thank you for your response. We can see that you hav"
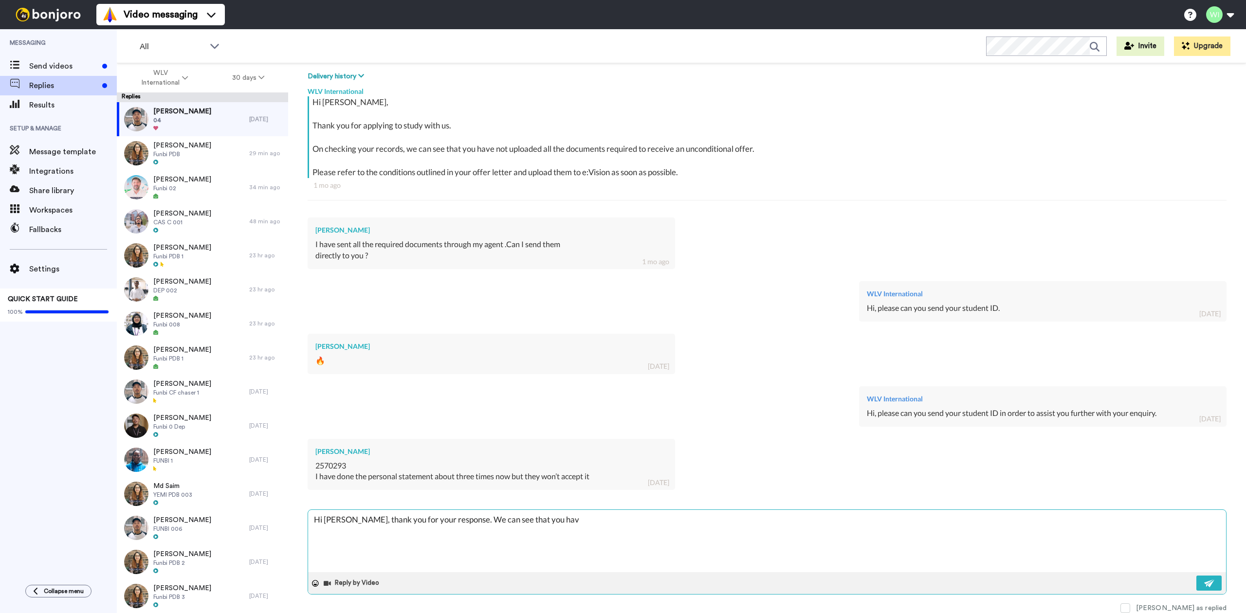
type textarea "x"
type textarea "Hi Oluwaseun, thank you for your response. We can see that you have"
type textarea "x"
type textarea "Hi Oluwaseun, thank you for your response. We can see that you have"
type textarea "x"
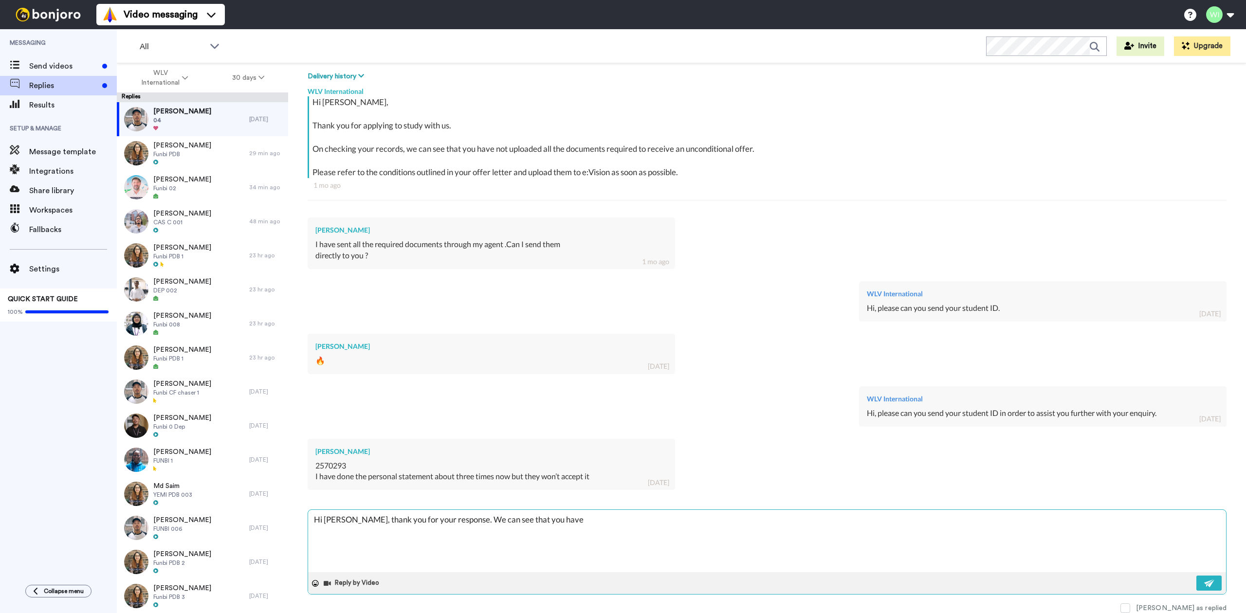
type textarea "Hi Oluwaseun, thank you for your response. We can see that you have r"
type textarea "x"
type textarea "Hi Oluwaseun, thank you for your response. We can see that you have re"
type textarea "x"
type textarea "Hi Oluwaseun, thank you for your response. We can see that you have rec"
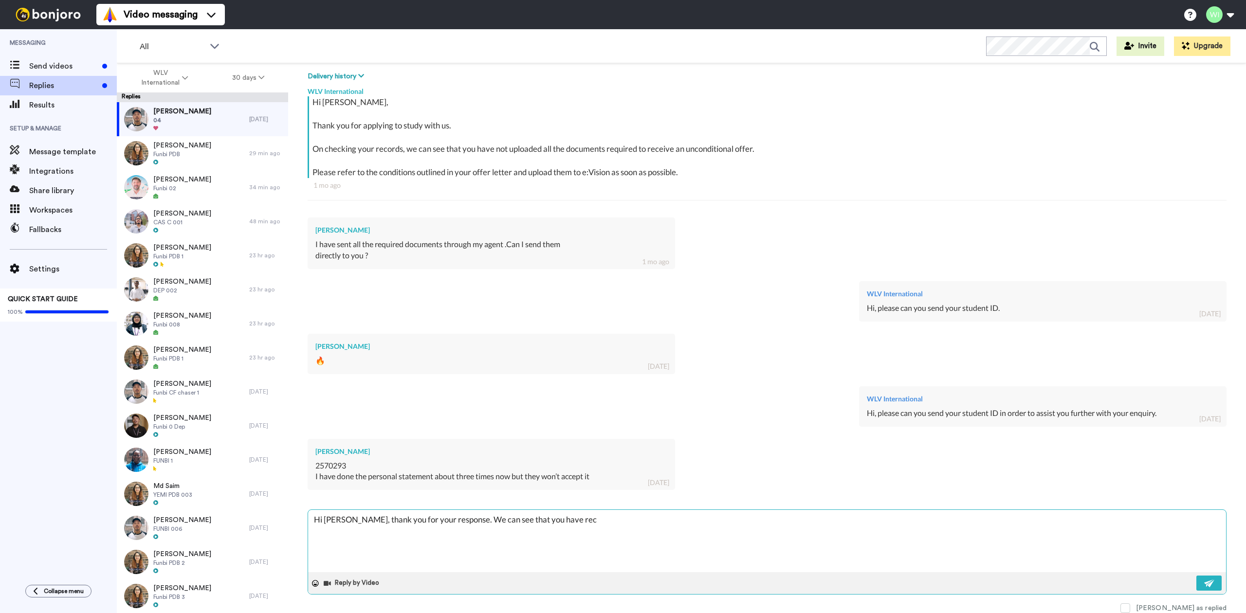
type textarea "x"
type textarea "Hi Oluwaseun, thank you for your response. We can see that you have rece"
type textarea "x"
type textarea "Hi Oluwaseun, thank you for your response. We can see that you have recei"
type textarea "x"
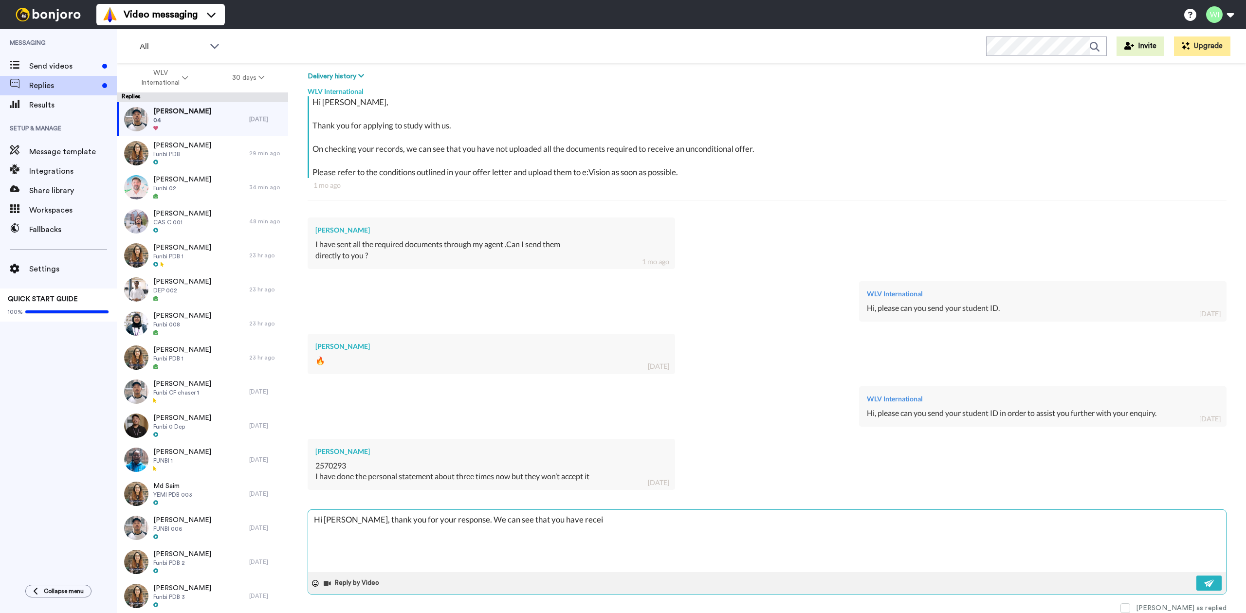
type textarea "Hi Oluwaseun, thank you for your response. We can see that you have receiv"
type textarea "x"
type textarea "Hi Oluwaseun, thank you for your response. We can see that you have receive"
type textarea "x"
type textarea "Hi Oluwaseun, thank you for your response. We can see that you have received"
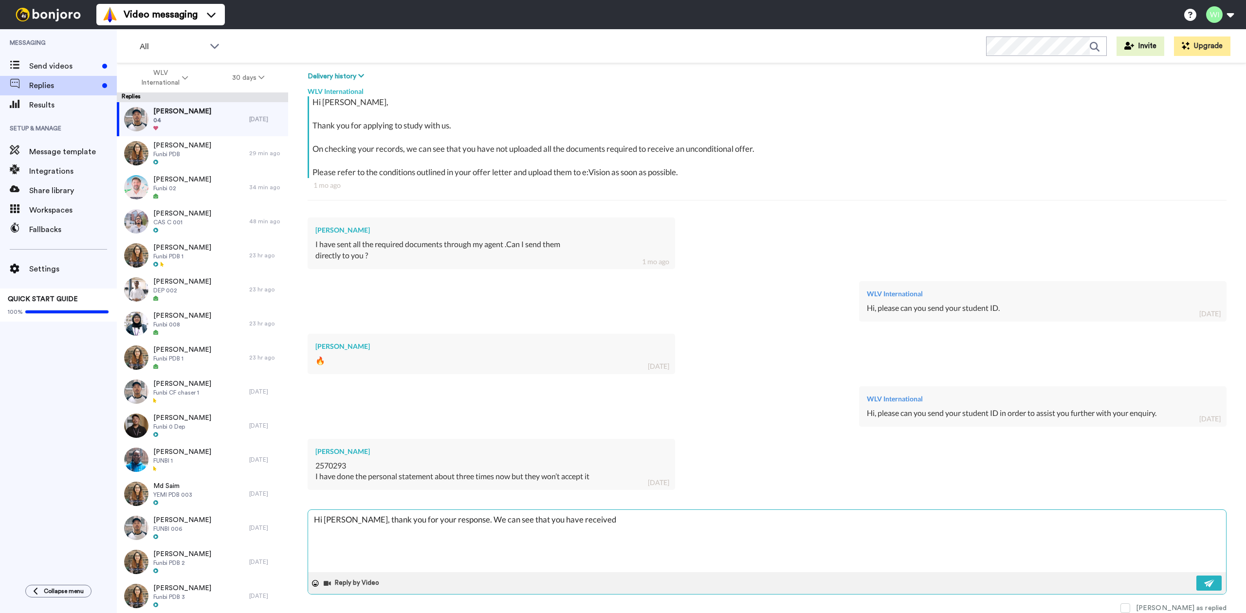
type textarea "x"
type textarea "Hi Oluwaseun, thank you for your response. We can see that you have received"
type textarea "x"
type textarea "Hi Oluwaseun, thank you for your response. We can see that you have received a"
type textarea "x"
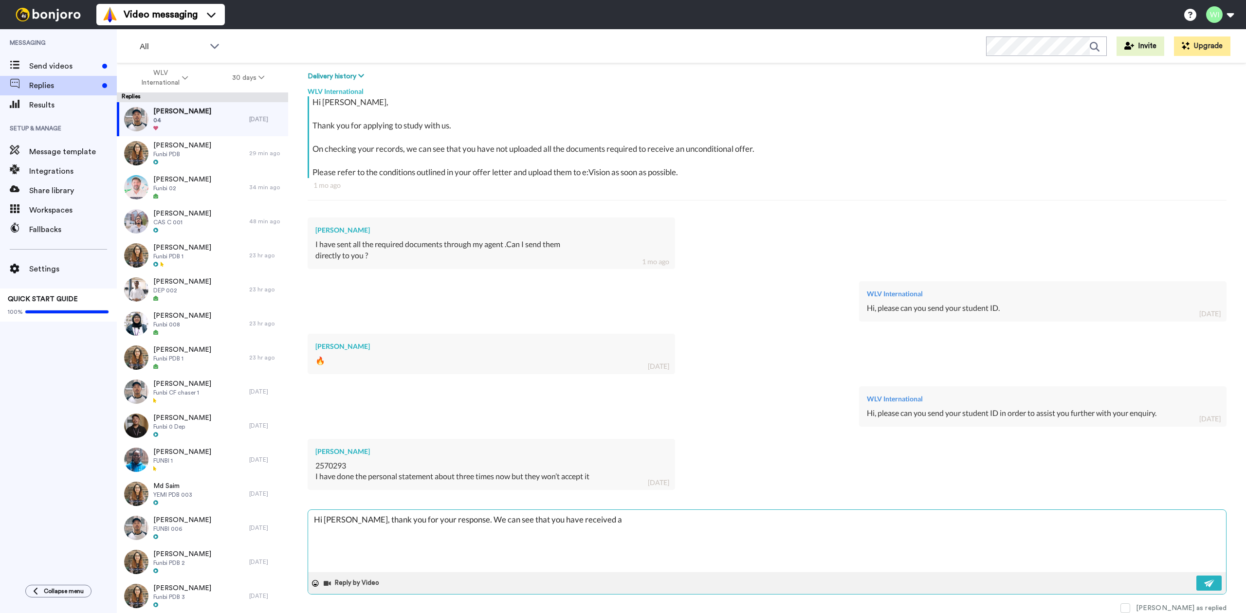
type textarea "Hi Oluwaseun, thank you for your response. We can see that you have received an"
type textarea "x"
type textarea "Hi Oluwaseun, thank you for your response. We can see that you have received an"
type textarea "x"
type textarea "Hi Oluwaseun, thank you for your response. We can see that you have received an…"
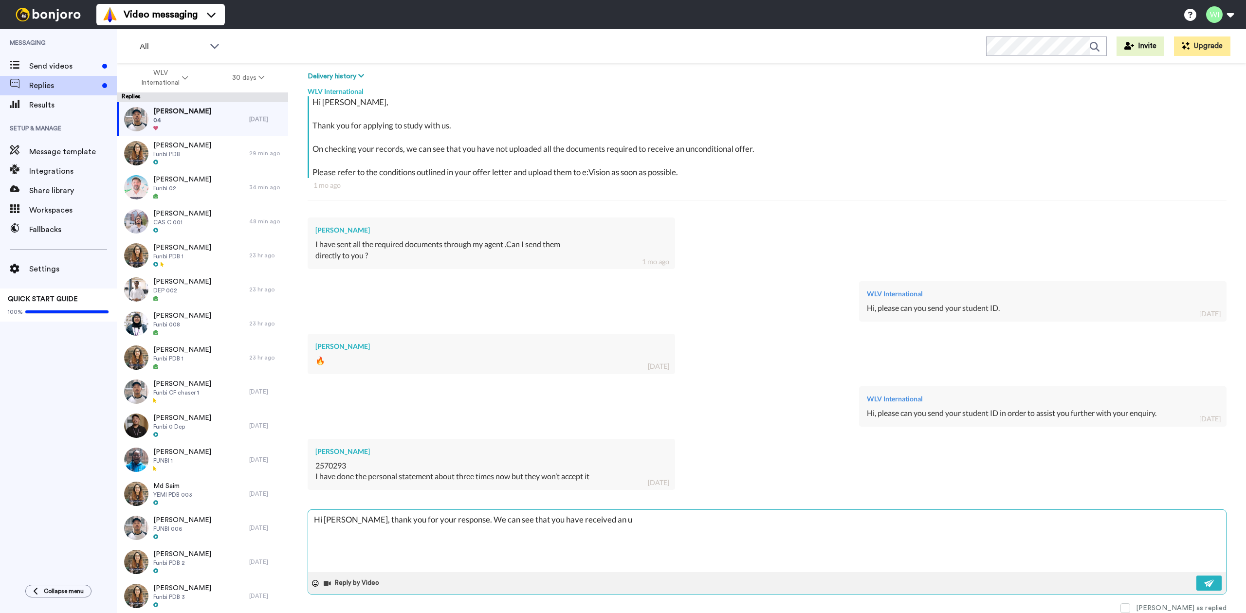
type textarea "x"
type textarea "Hi Oluwaseun, thank you for your response. We can see that you have received an…"
type textarea "x"
type textarea "Hi Oluwaseun, thank you for your response. We can see that you have received an…"
click at [1196, 579] on button at bounding box center [1208, 583] width 25 height 15
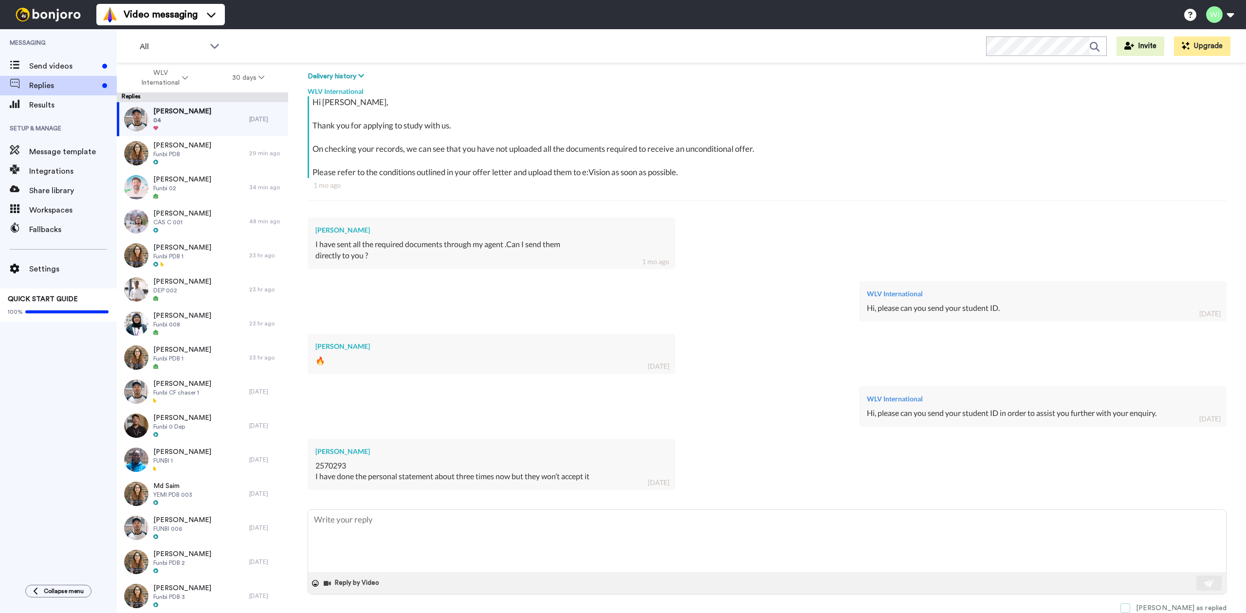
click at [1130, 609] on span at bounding box center [1125, 608] width 10 height 10
click at [196, 162] on div at bounding box center [182, 162] width 58 height 7
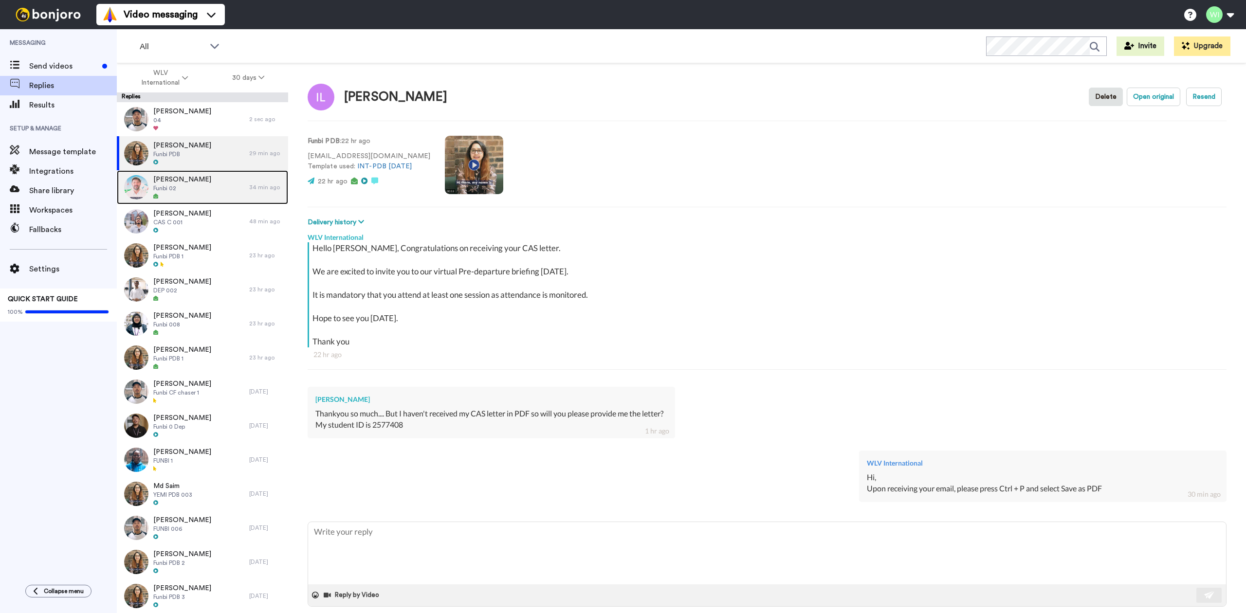
click at [195, 176] on span "Muhammad Shayan" at bounding box center [182, 180] width 58 height 10
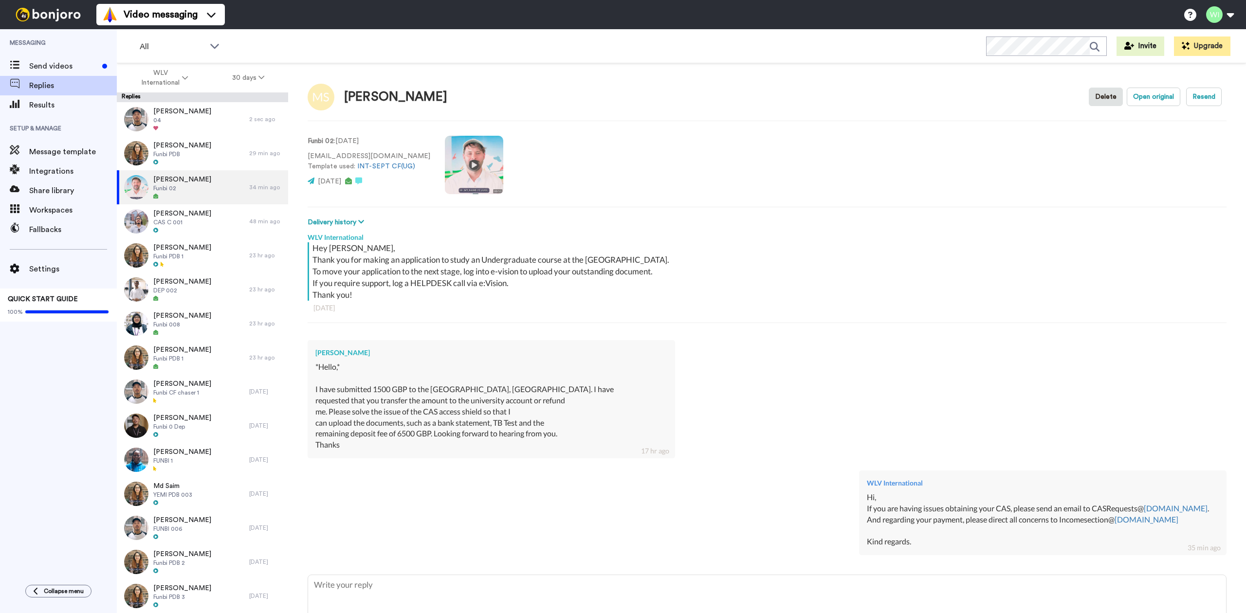
scroll to position [66, 0]
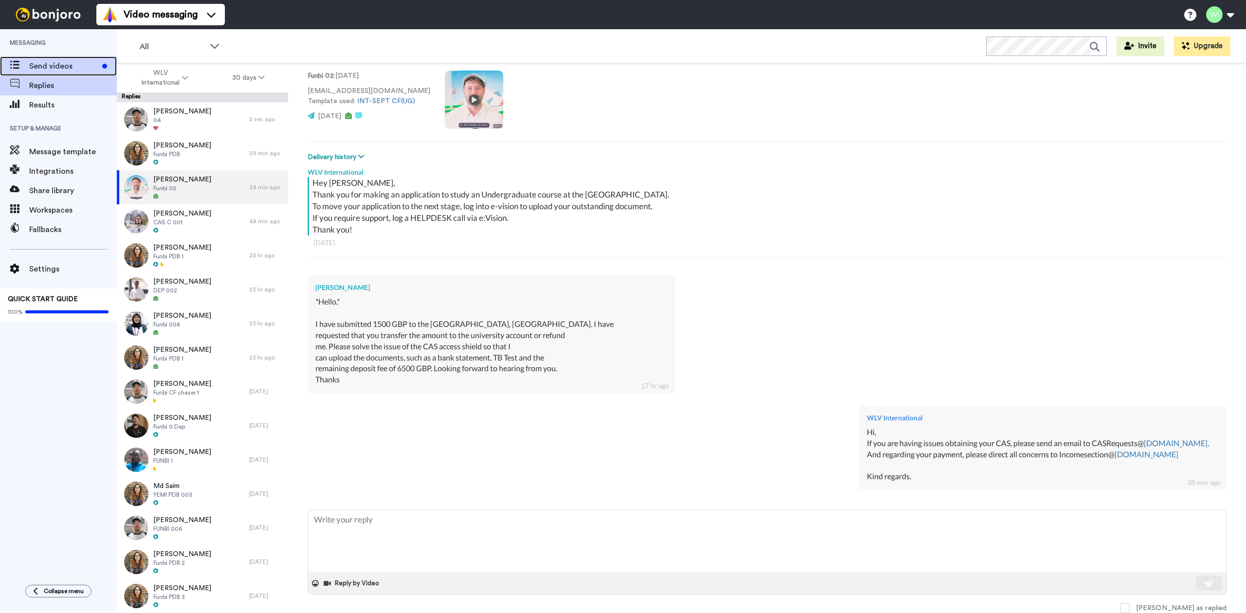
click at [46, 71] on span "Send videos" at bounding box center [63, 66] width 69 height 12
